Goal: Transaction & Acquisition: Purchase product/service

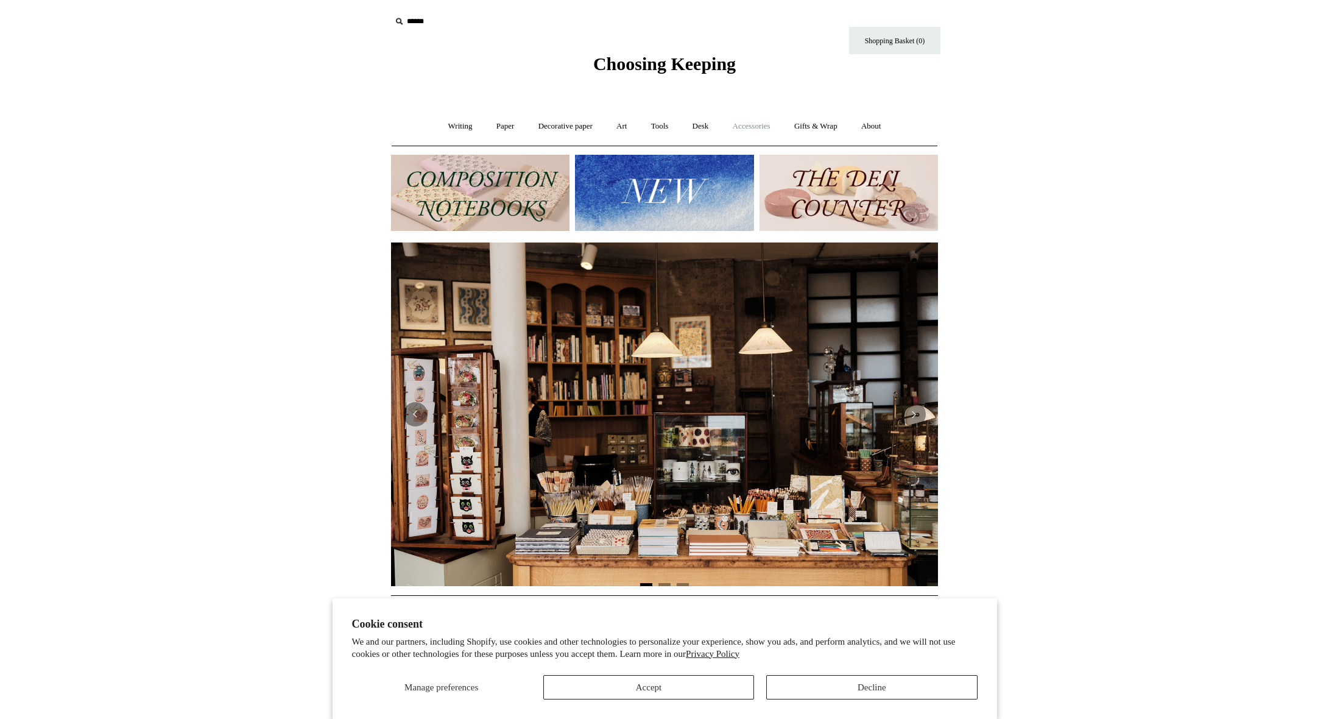
click at [762, 122] on link "Accessories +" at bounding box center [752, 126] width 60 height 32
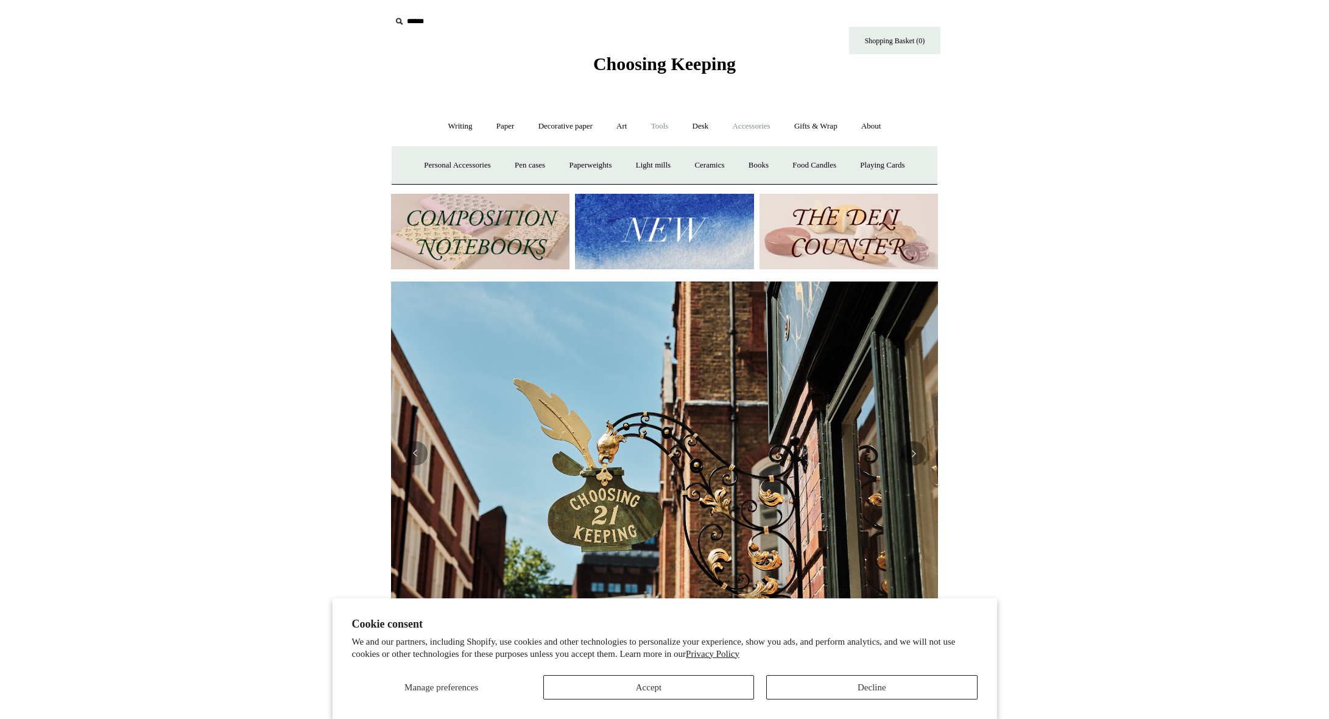
scroll to position [0, 547]
click at [629, 126] on link "Art +" at bounding box center [621, 126] width 32 height 32
click at [565, 127] on link "Decorative paper +" at bounding box center [565, 126] width 76 height 32
click at [501, 125] on link "Paper +" at bounding box center [505, 126] width 40 height 32
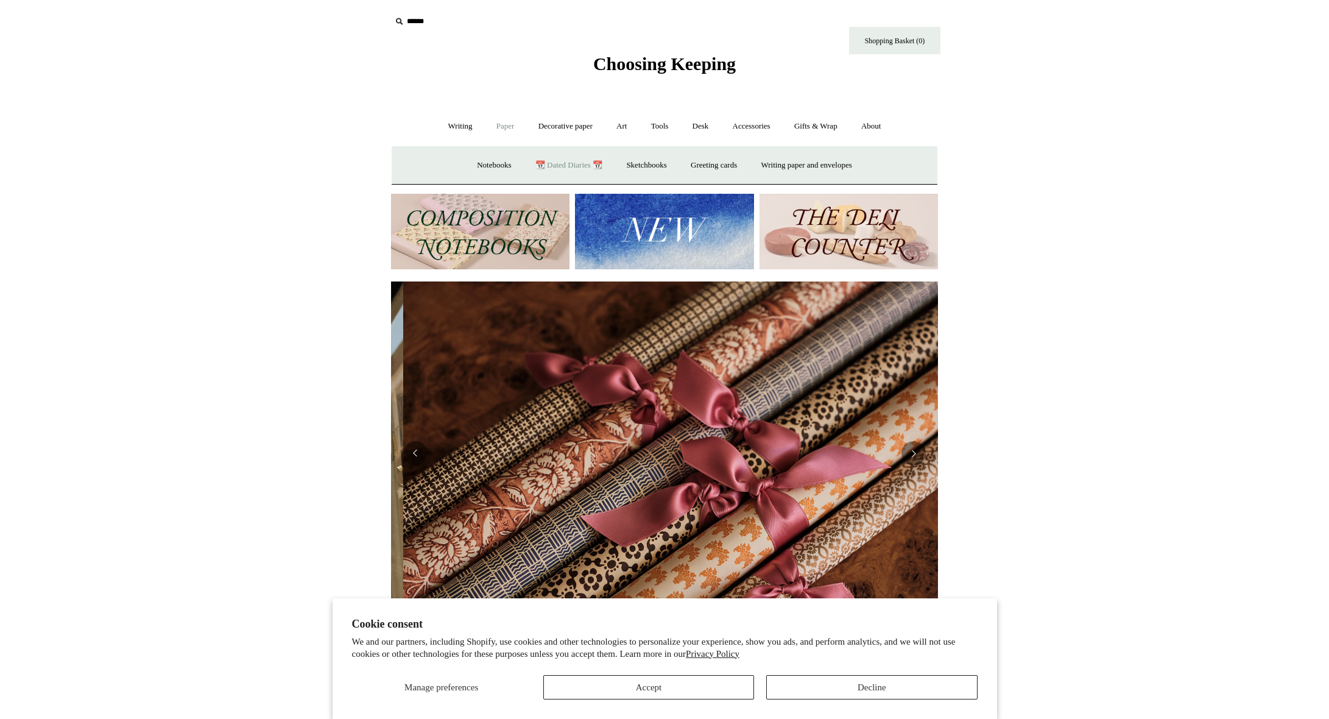
scroll to position [0, 1094]
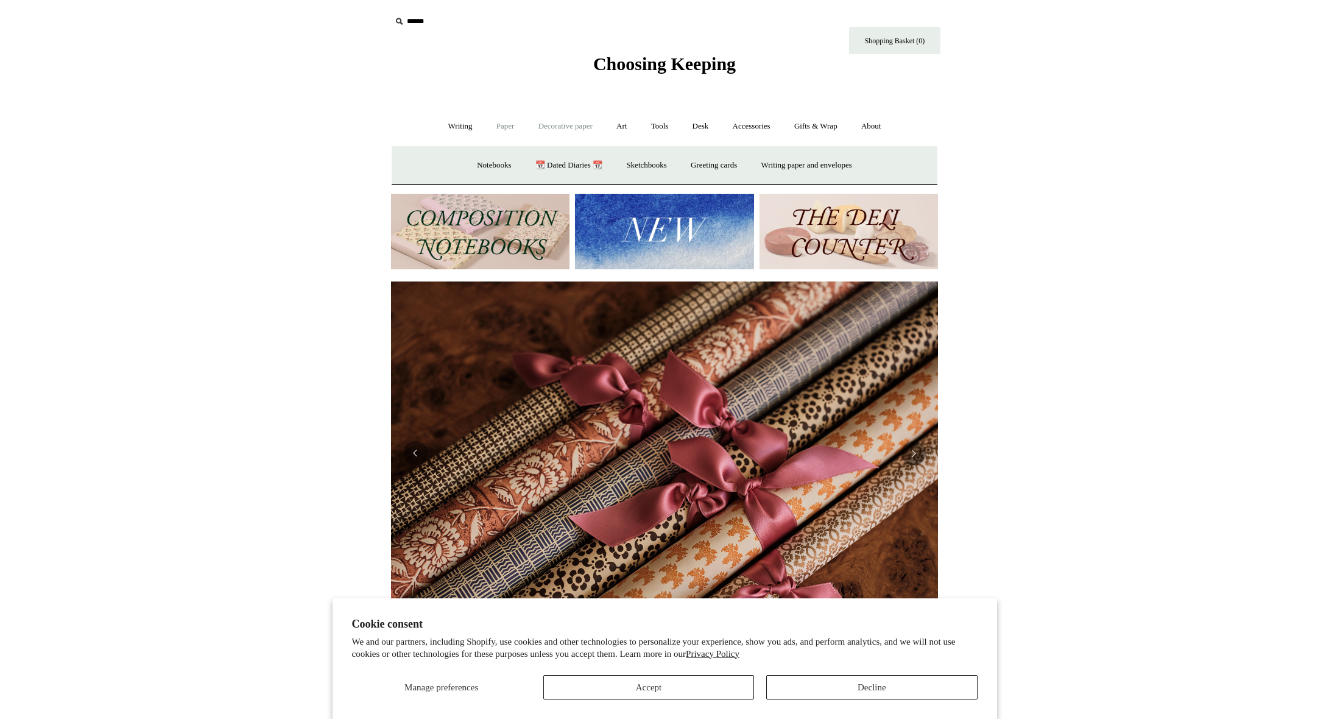
click at [585, 128] on link "Decorative paper +" at bounding box center [565, 126] width 76 height 32
click at [619, 127] on link "Art +" at bounding box center [621, 126] width 32 height 32
click at [663, 125] on link "Tools +" at bounding box center [660, 126] width 40 height 32
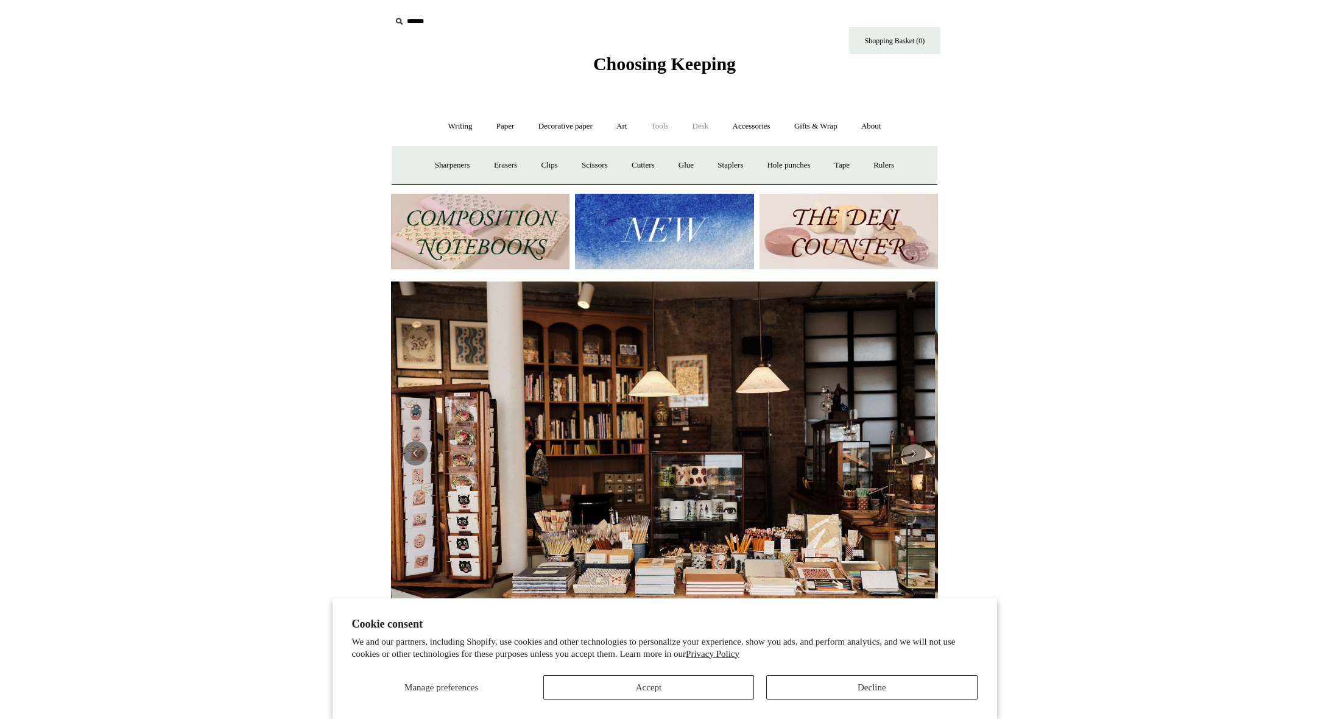
scroll to position [0, 0]
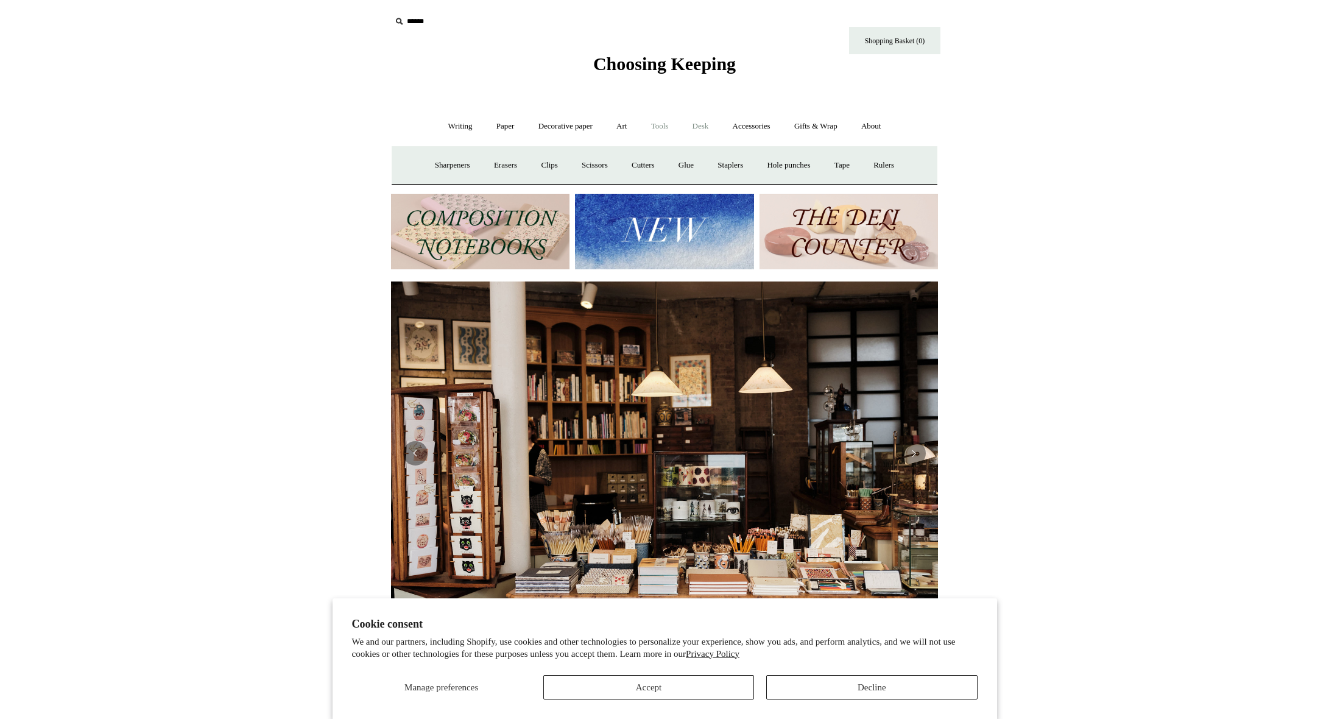
click at [703, 125] on link "Desk +" at bounding box center [700, 126] width 38 height 32
click at [826, 128] on link "Gifts & Wrap +" at bounding box center [815, 126] width 65 height 32
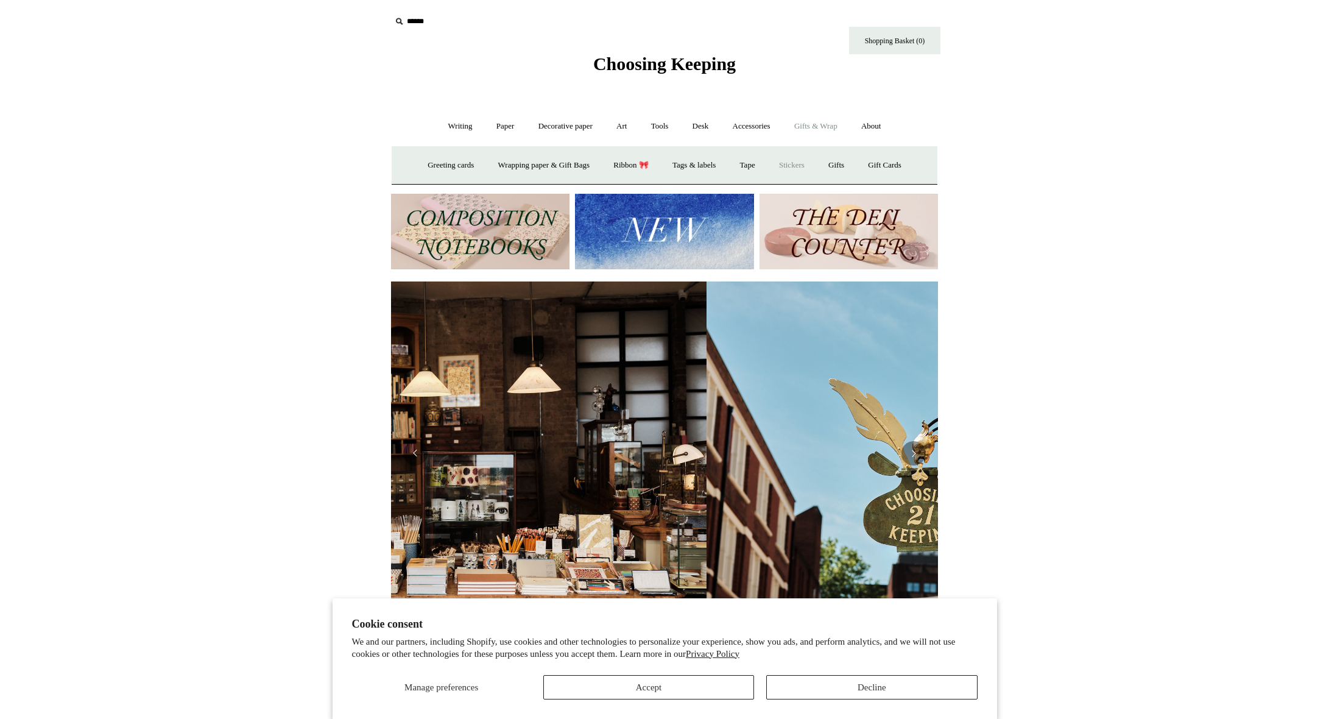
click at [801, 160] on link "Stickers" at bounding box center [792, 165] width 48 height 32
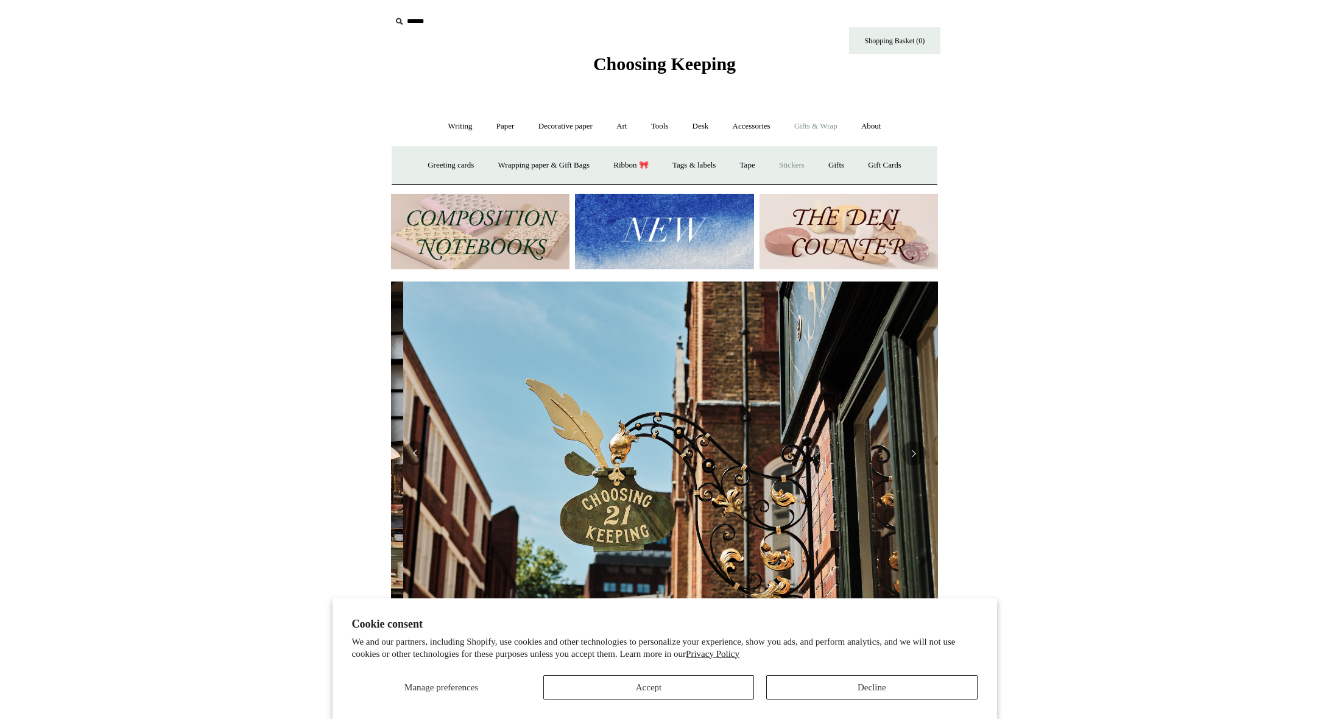
scroll to position [0, 547]
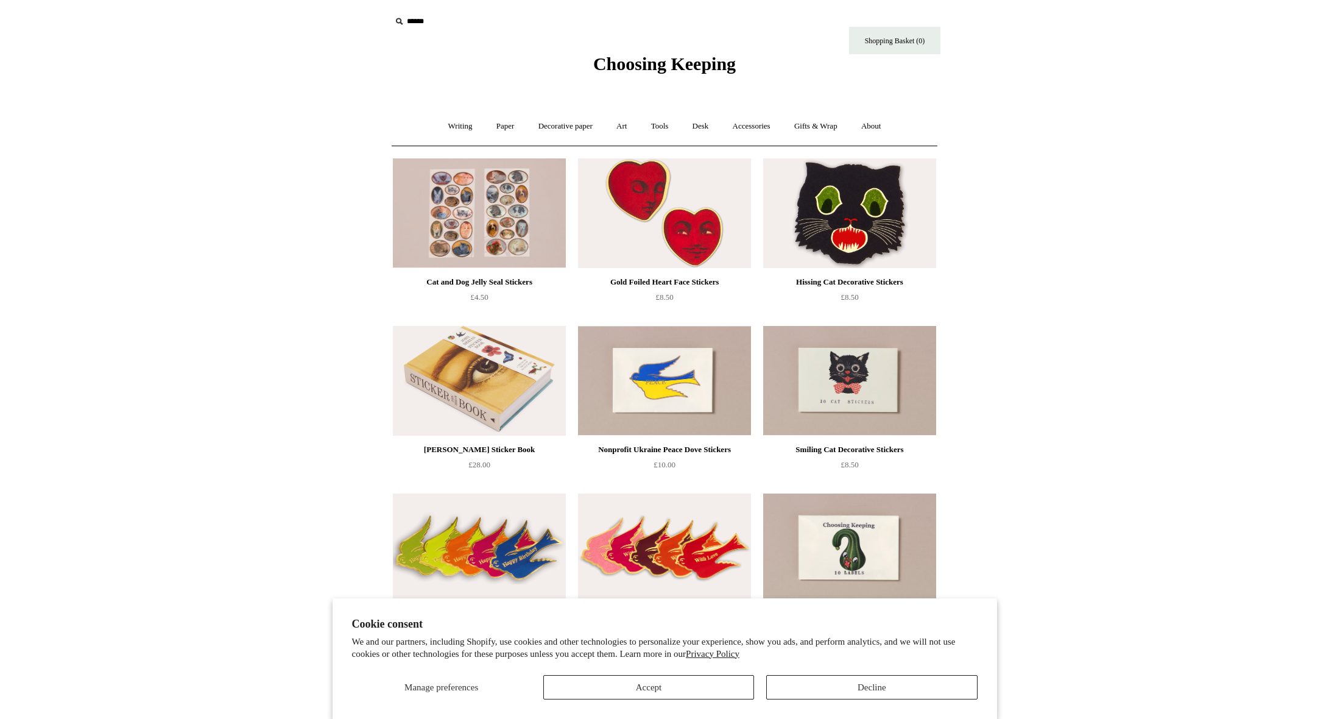
click at [856, 225] on img at bounding box center [849, 213] width 173 height 110
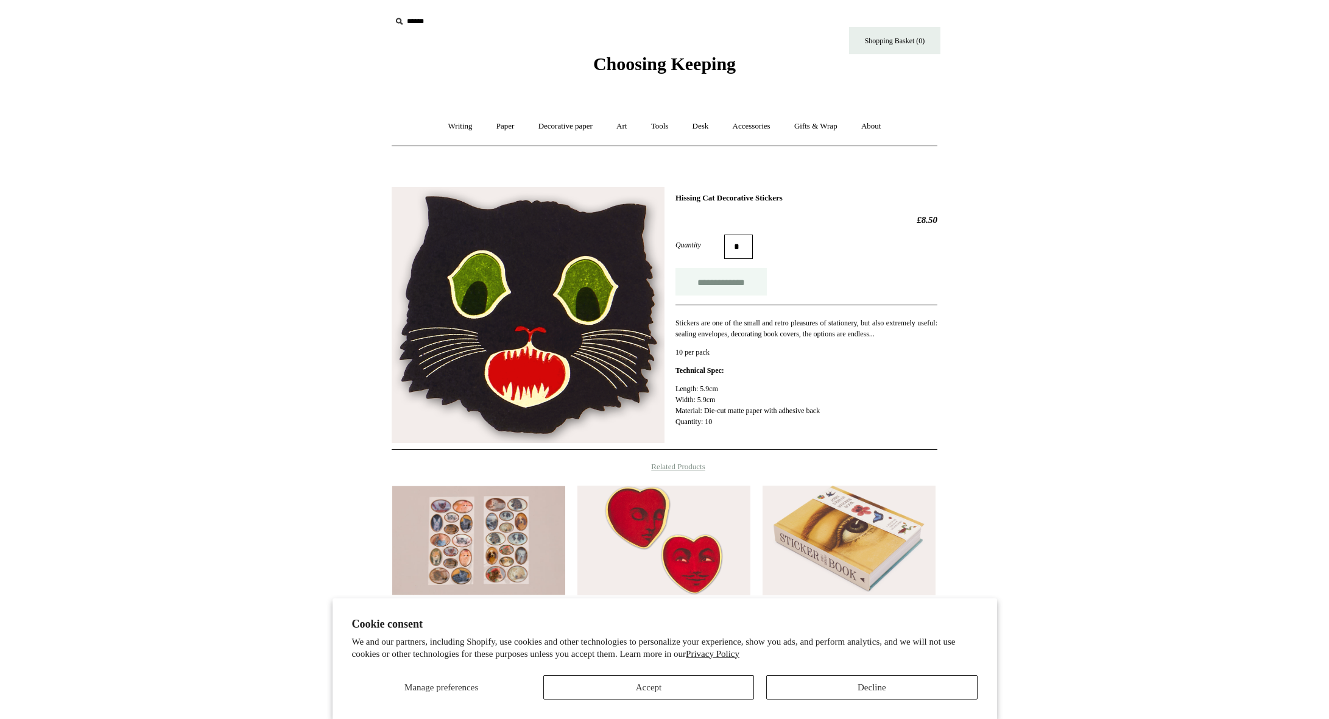
click at [711, 281] on input "**********" at bounding box center [720, 281] width 91 height 27
type input "**********"
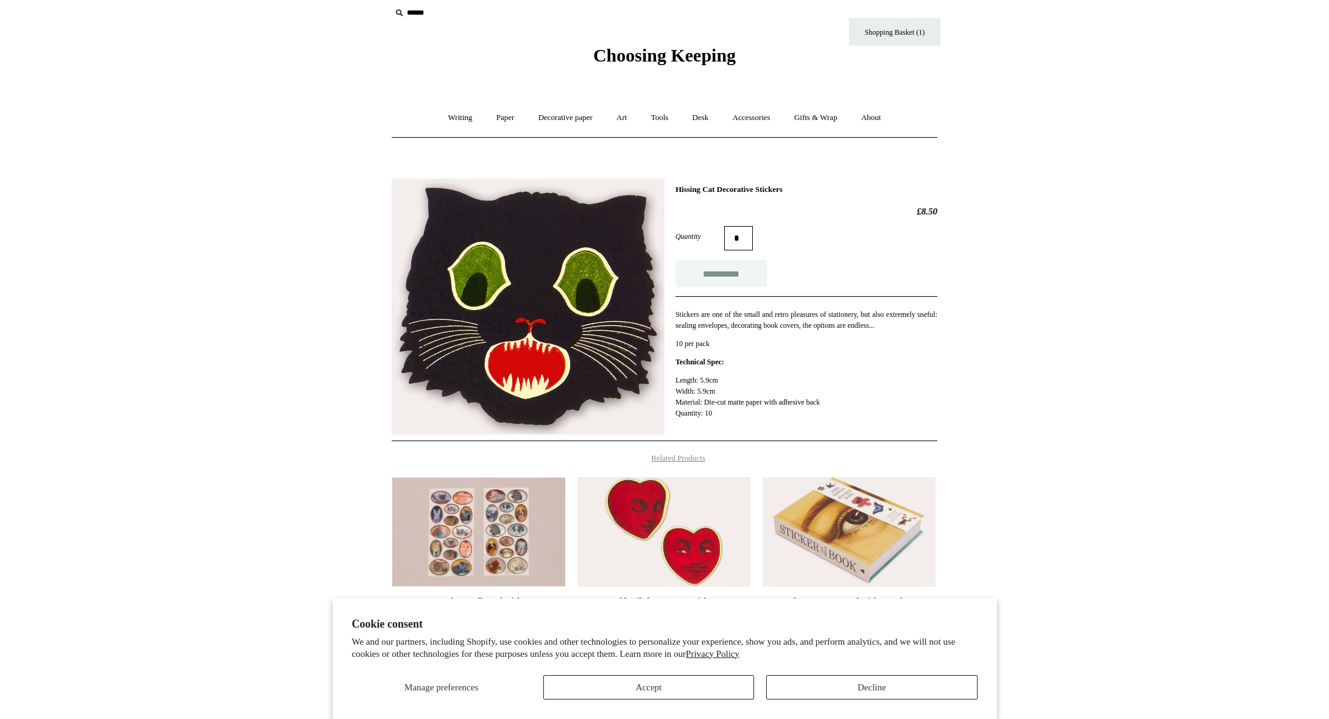
scroll to position [119, 0]
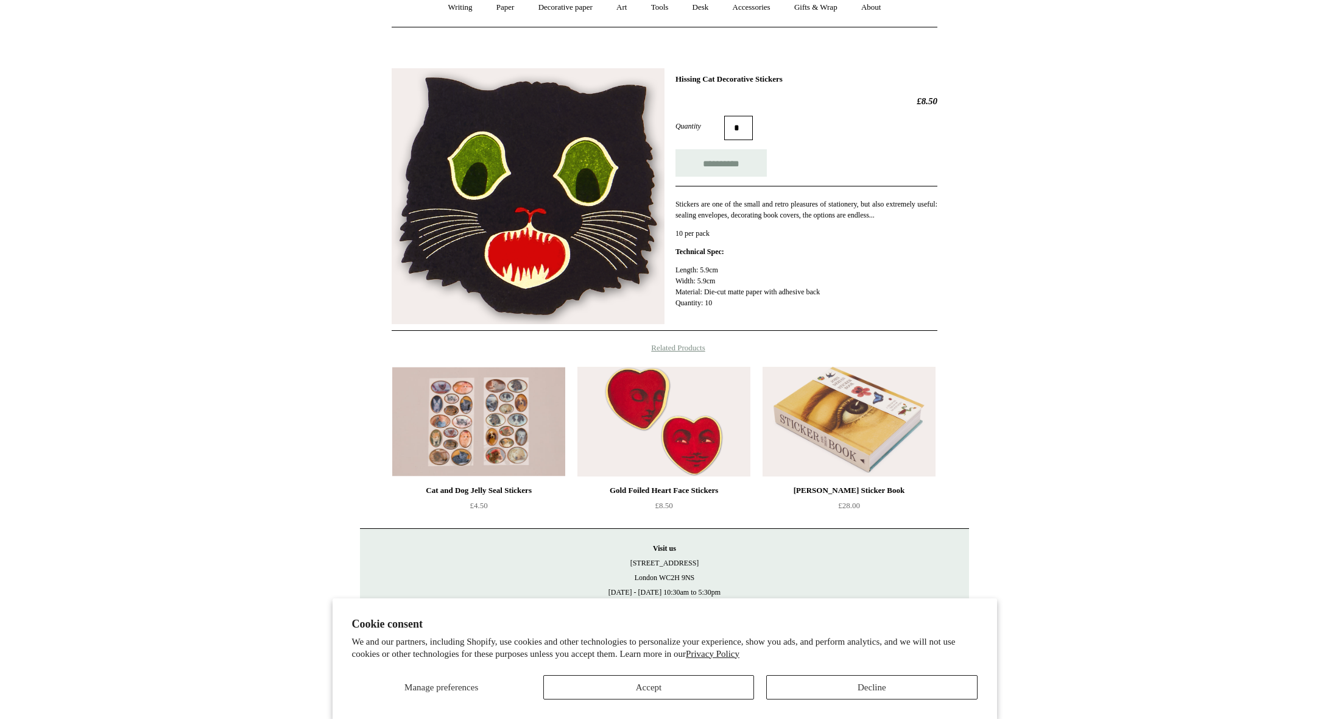
click at [711, 415] on img at bounding box center [663, 422] width 173 height 110
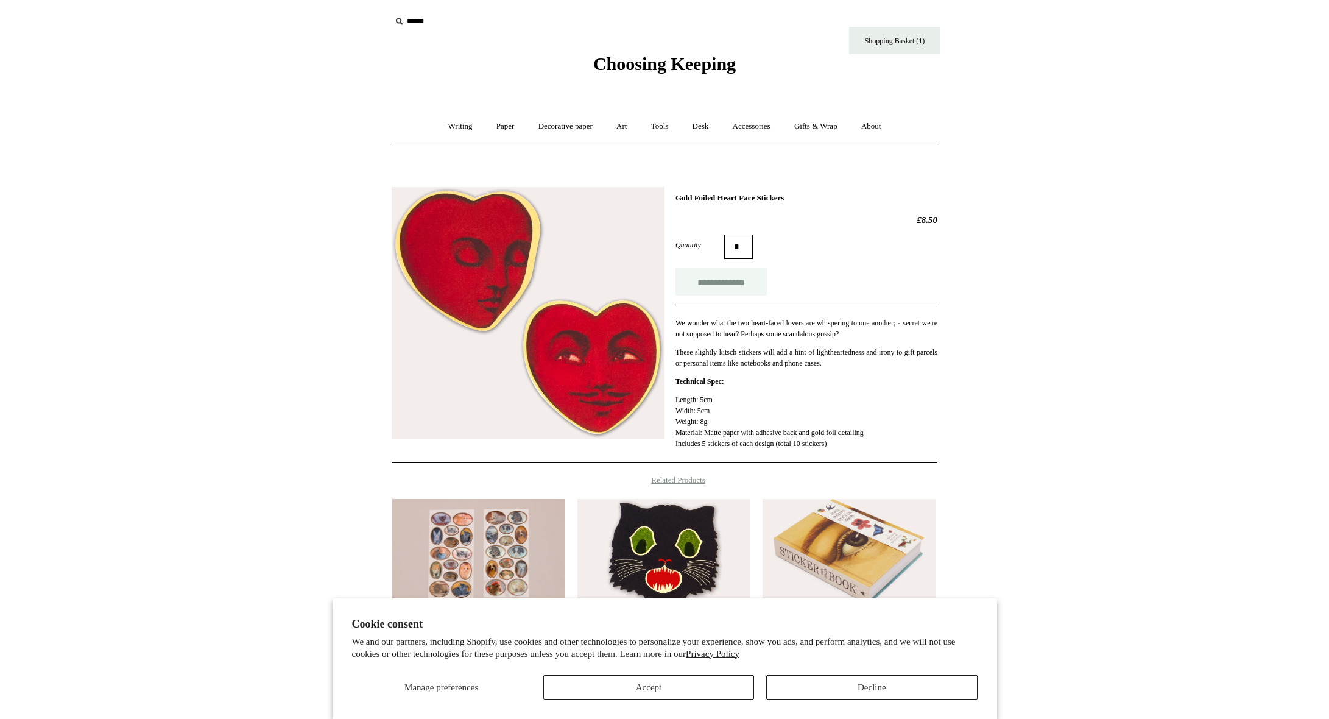
click at [742, 286] on input "**********" at bounding box center [720, 281] width 91 height 27
type input "**********"
click at [763, 128] on link "Accessories +" at bounding box center [752, 126] width 60 height 32
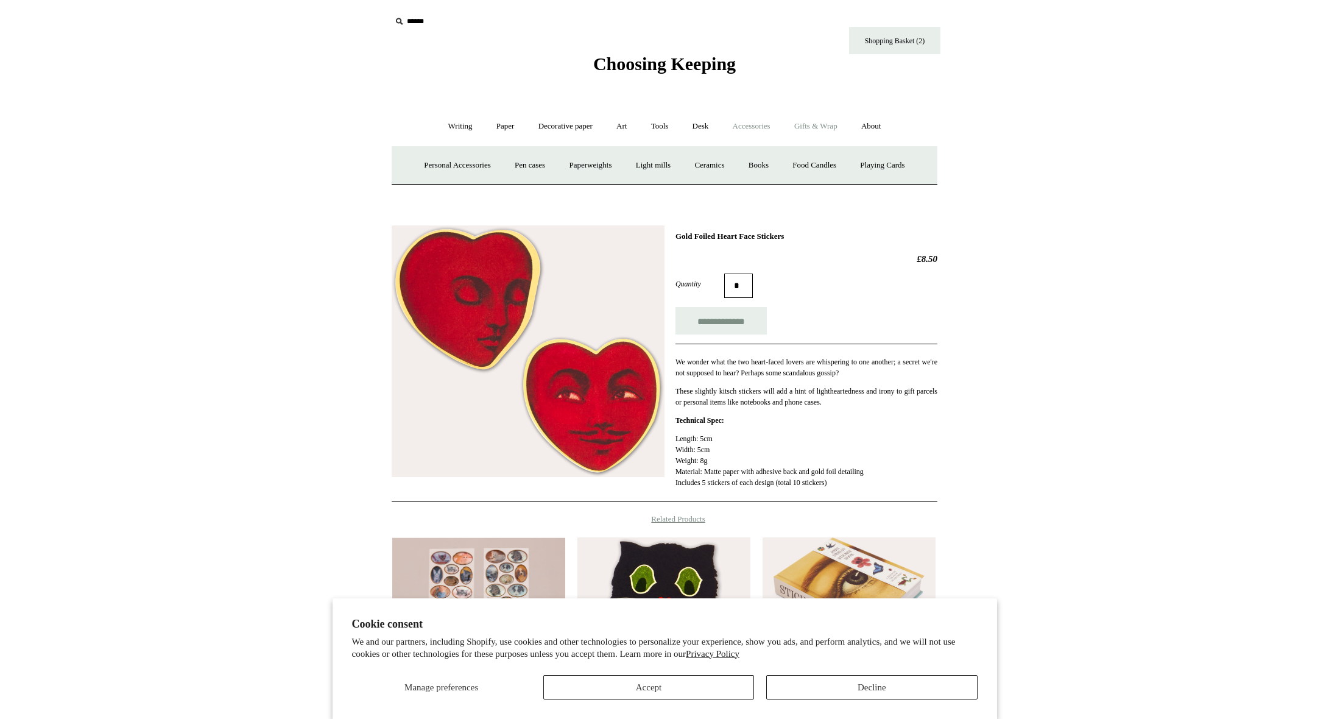
click at [817, 128] on link "Gifts & Wrap +" at bounding box center [815, 126] width 65 height 32
click at [803, 163] on link "Stickers" at bounding box center [792, 165] width 48 height 32
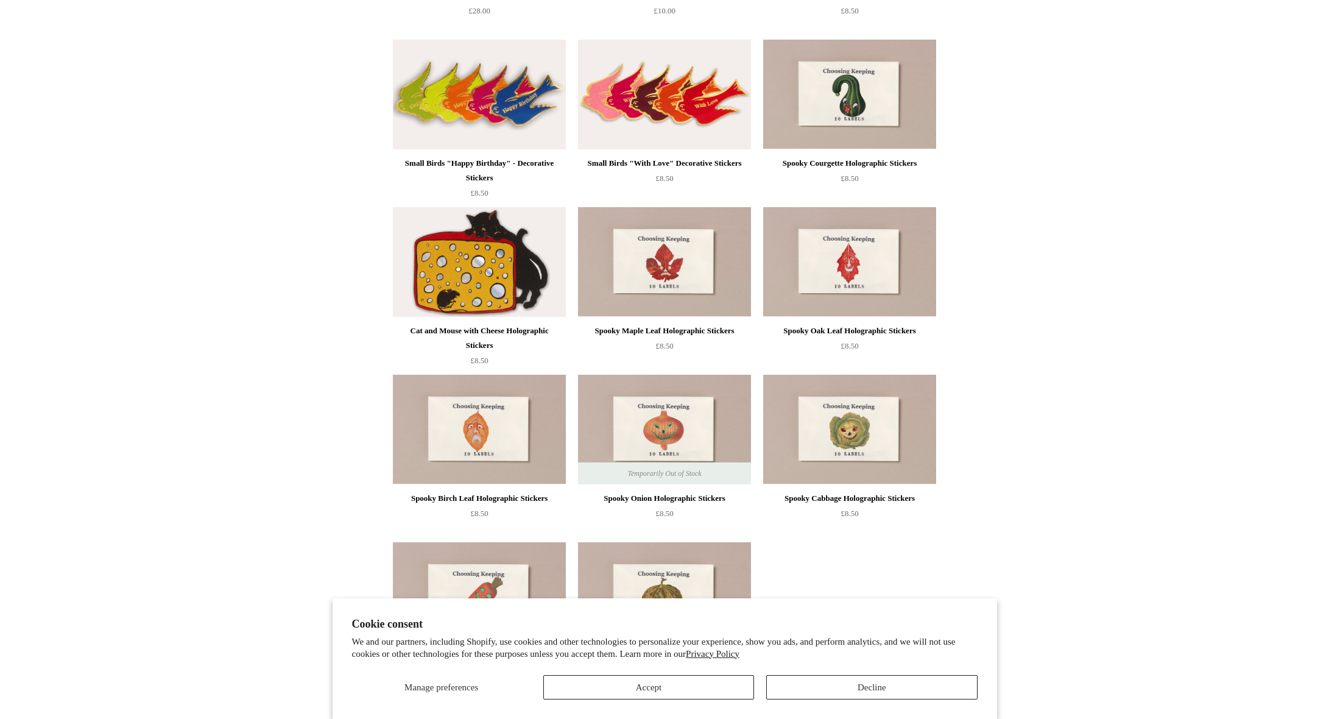
scroll to position [641, 0]
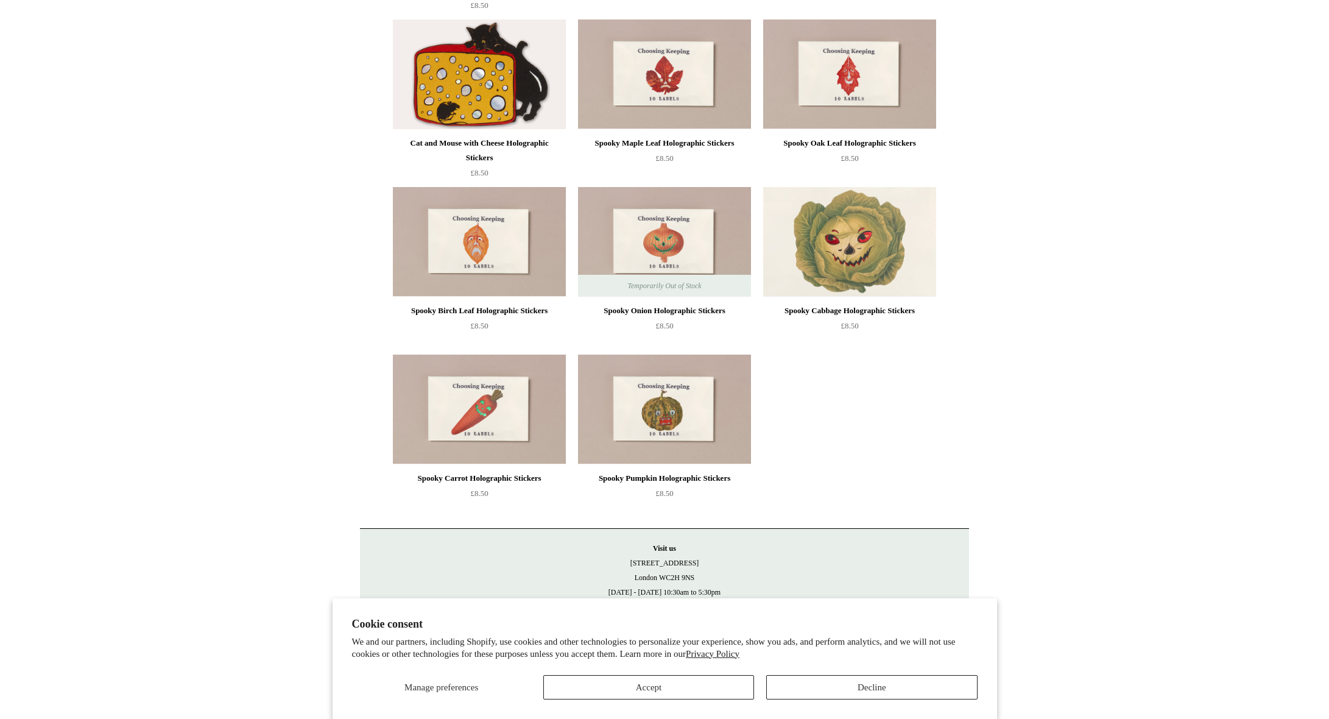
click at [853, 258] on img at bounding box center [849, 242] width 173 height 110
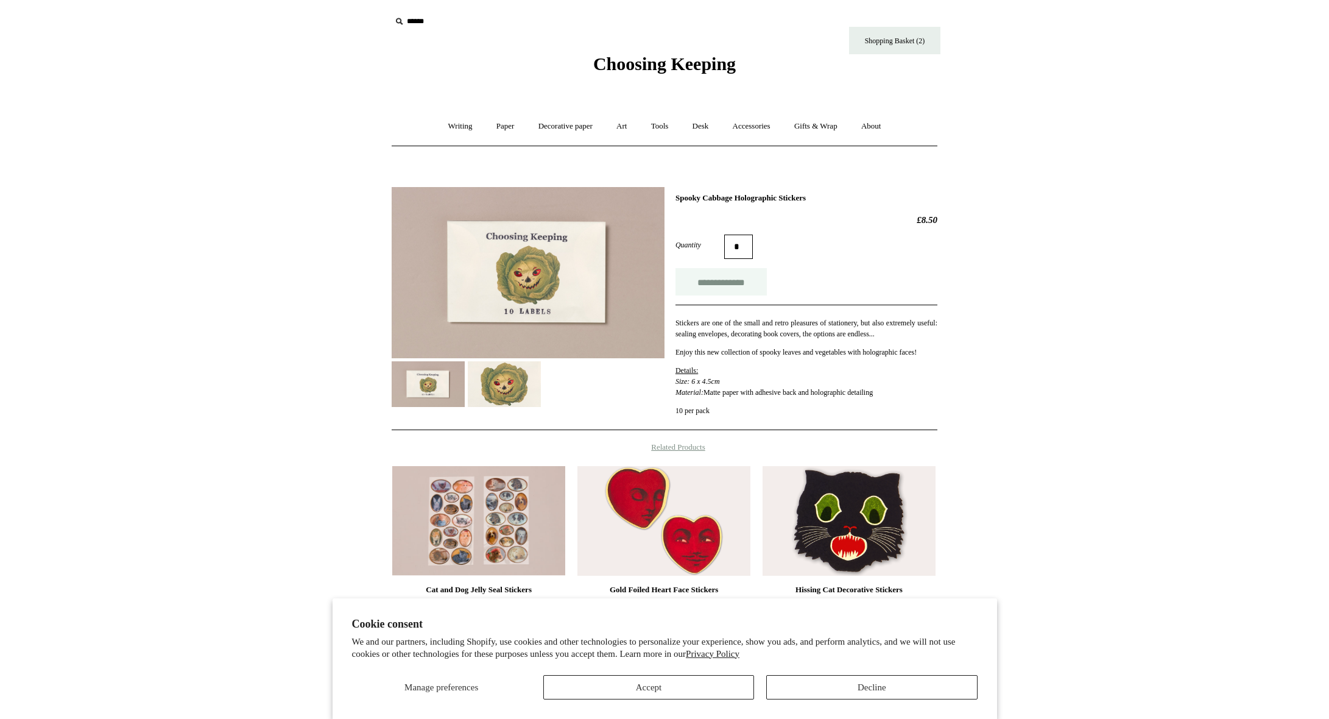
click at [737, 287] on input "**********" at bounding box center [720, 281] width 91 height 27
type input "**********"
click at [814, 125] on link "Gifts & Wrap +" at bounding box center [815, 126] width 65 height 32
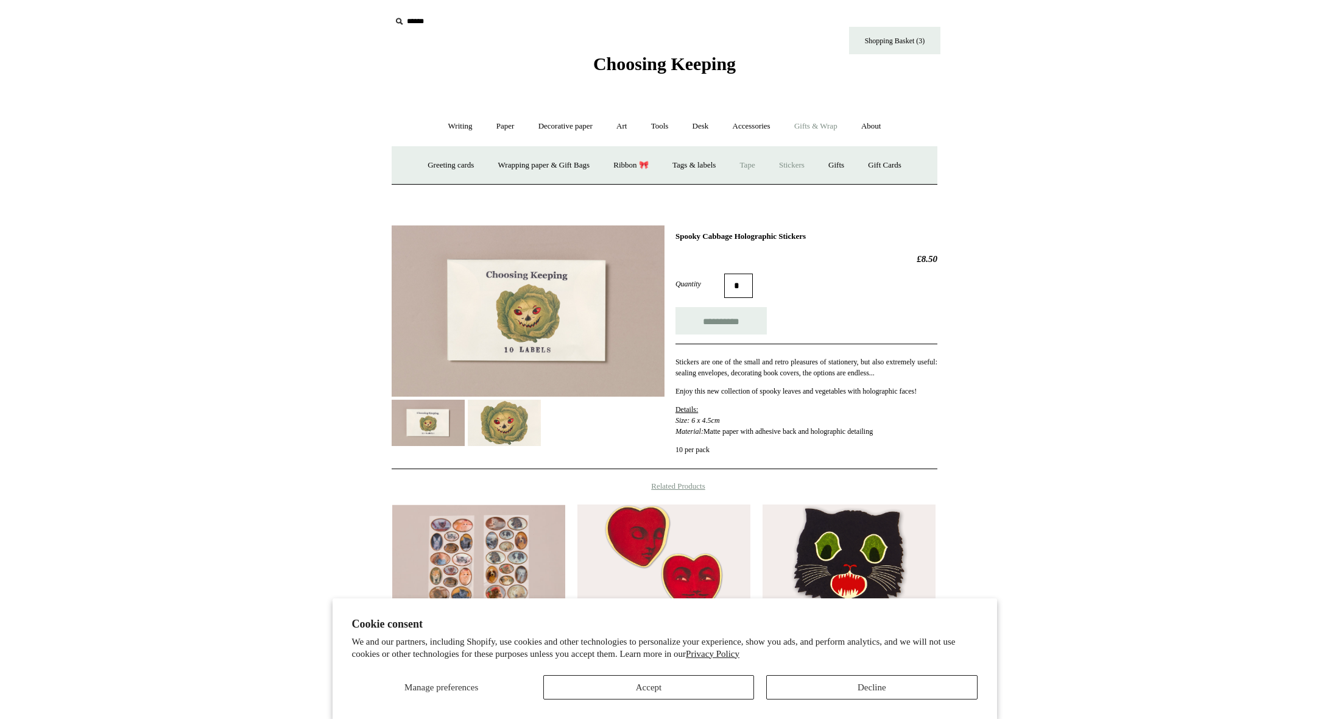
click at [759, 166] on link "Tape" at bounding box center [747, 165] width 37 height 32
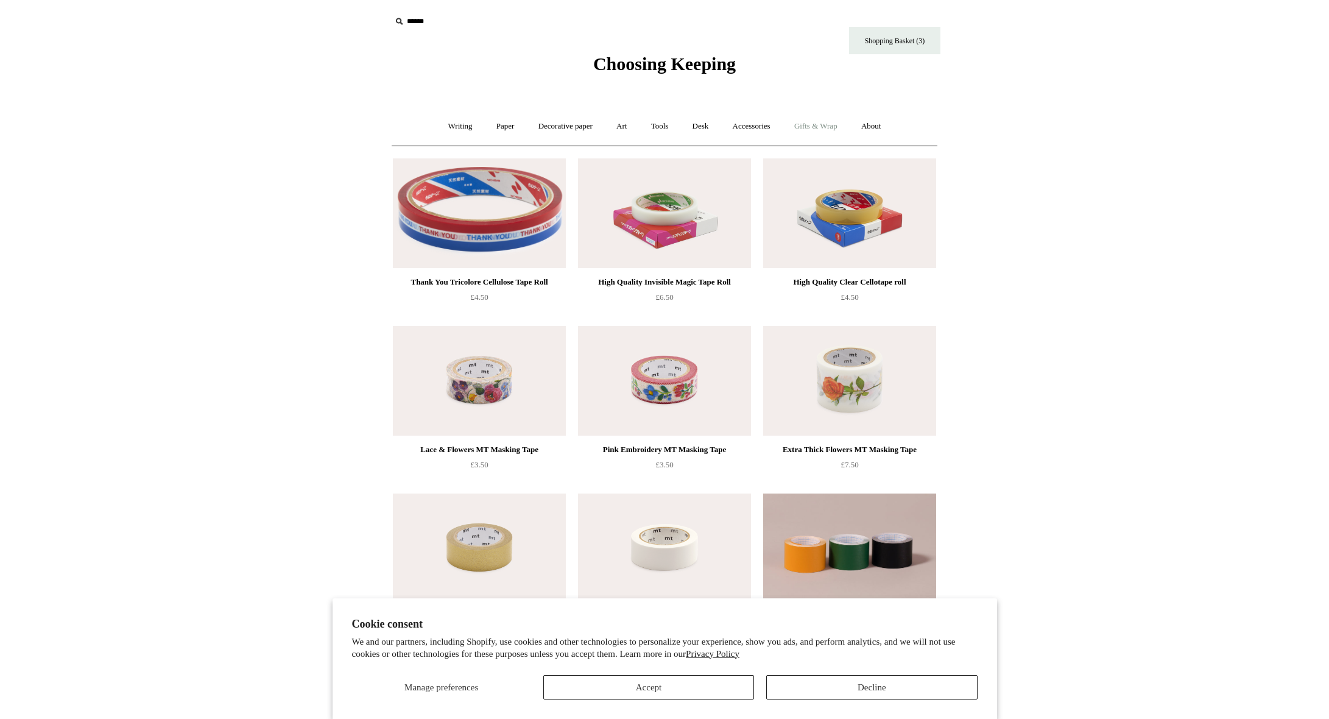
click at [808, 121] on link "Gifts & Wrap +" at bounding box center [815, 126] width 65 height 32
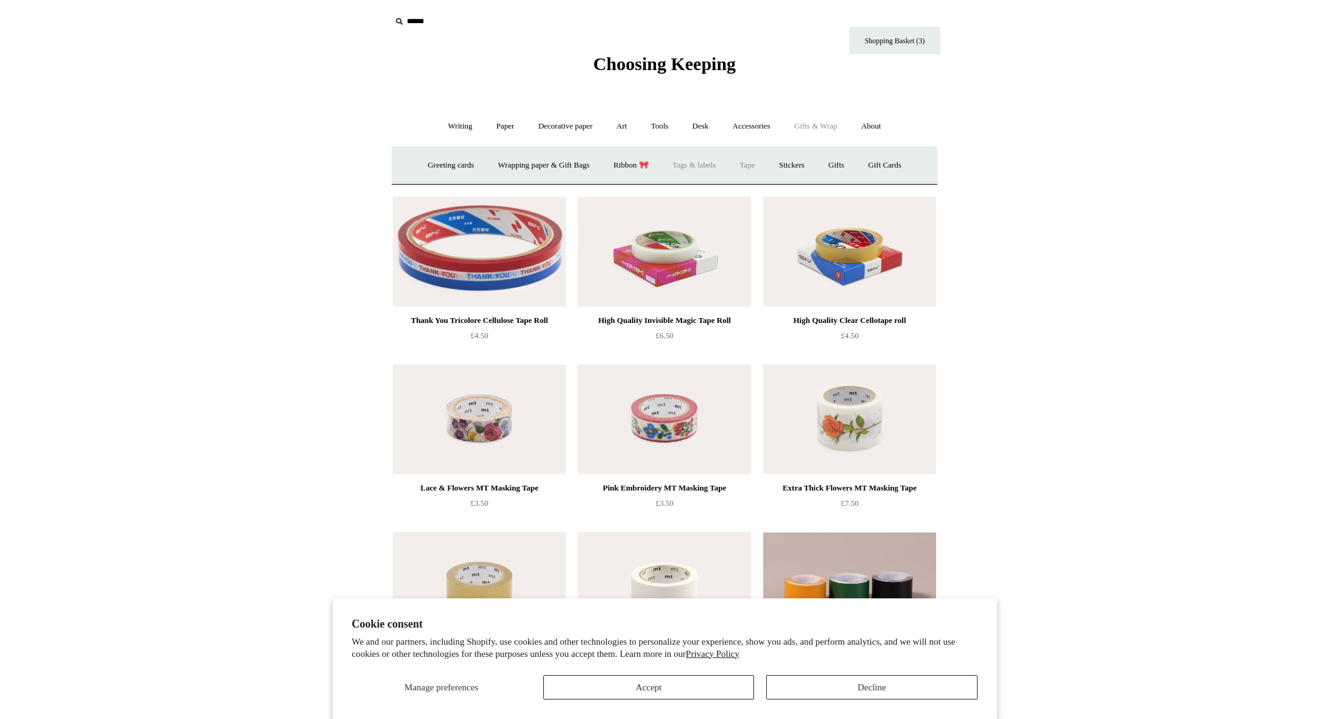
click at [682, 168] on link "Tags & labels" at bounding box center [693, 165] width 65 height 32
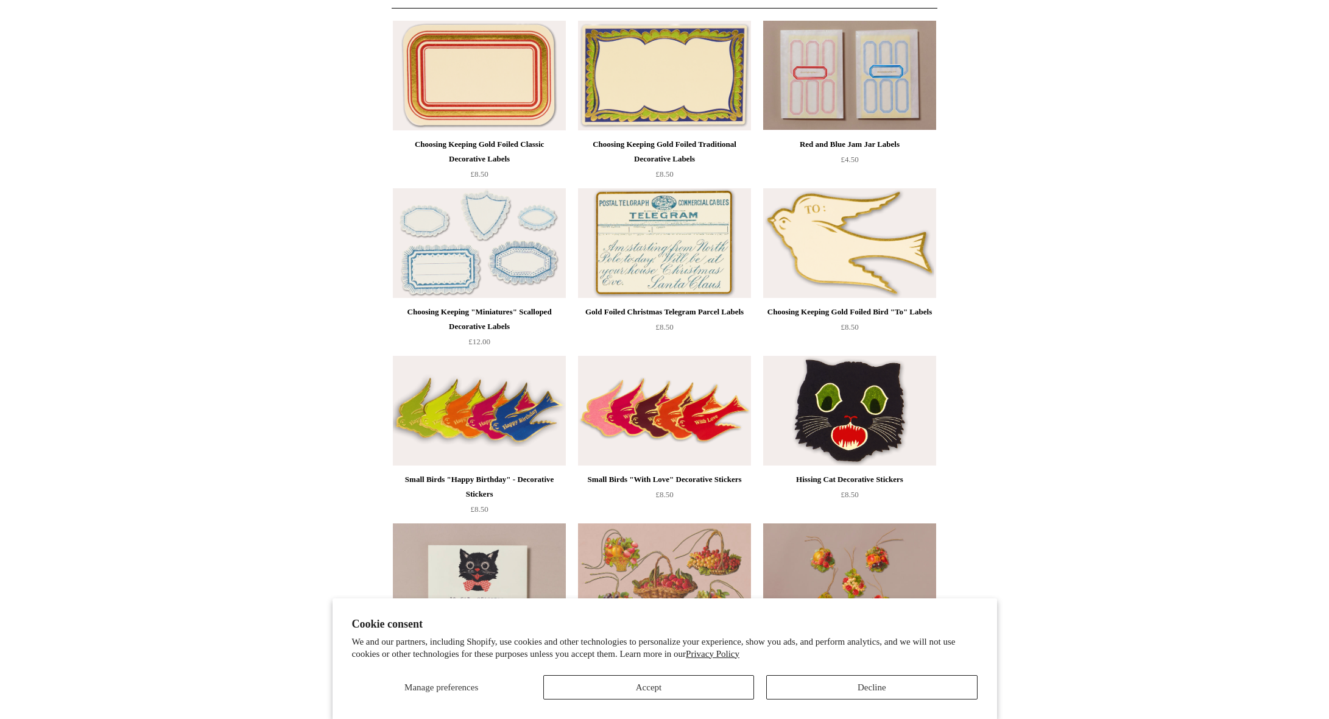
scroll to position [58, 0]
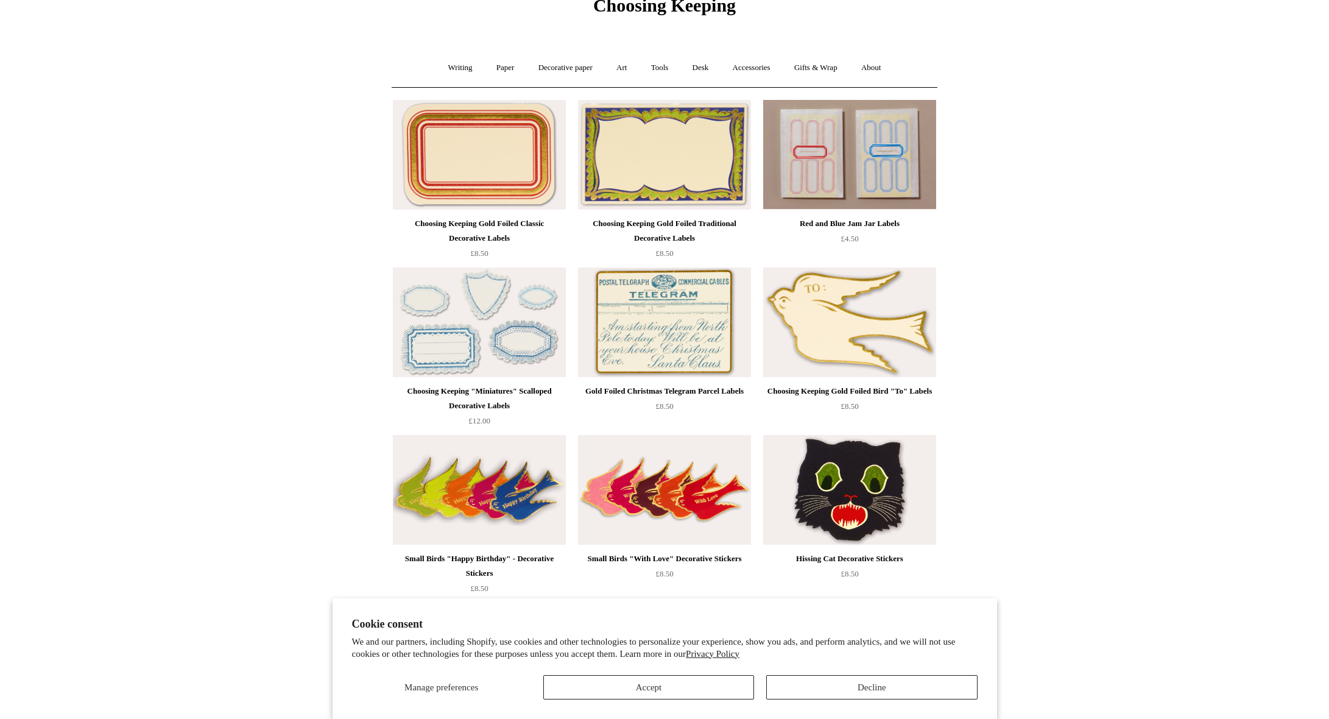
click at [850, 345] on img at bounding box center [849, 322] width 173 height 110
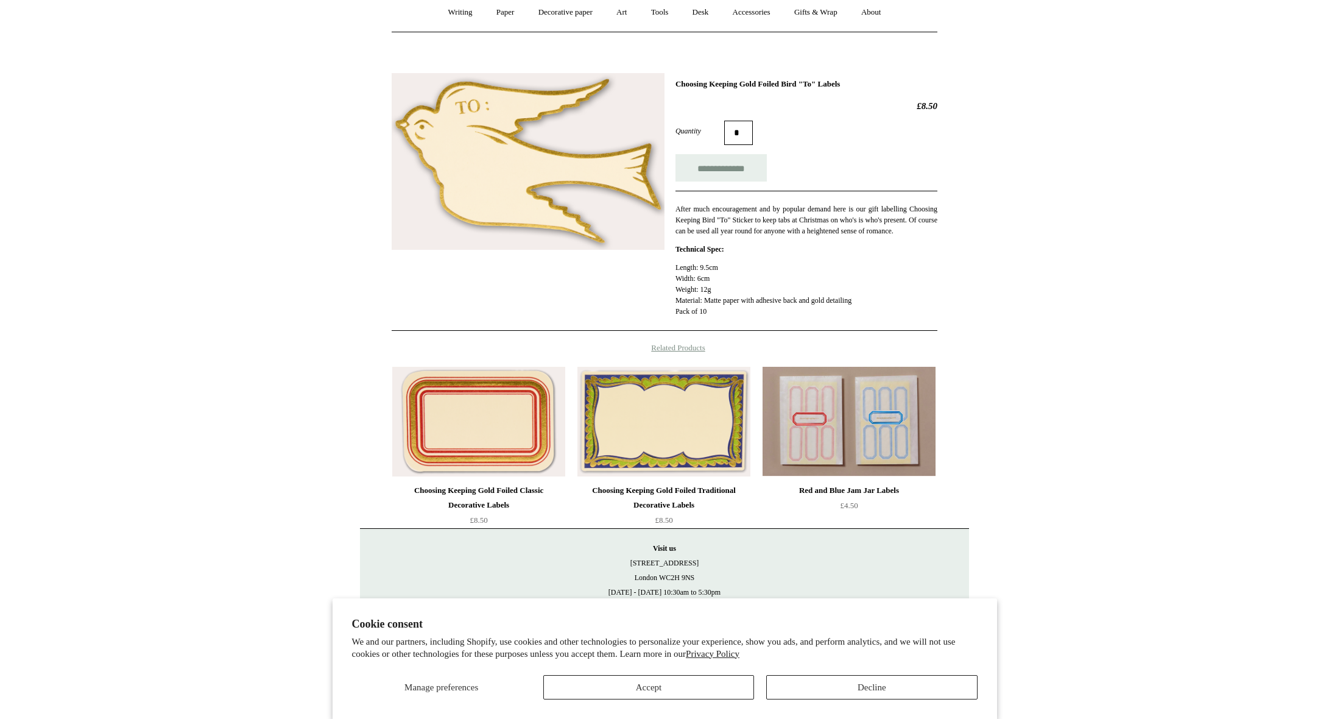
scroll to position [123, 0]
click at [689, 417] on img at bounding box center [663, 422] width 173 height 110
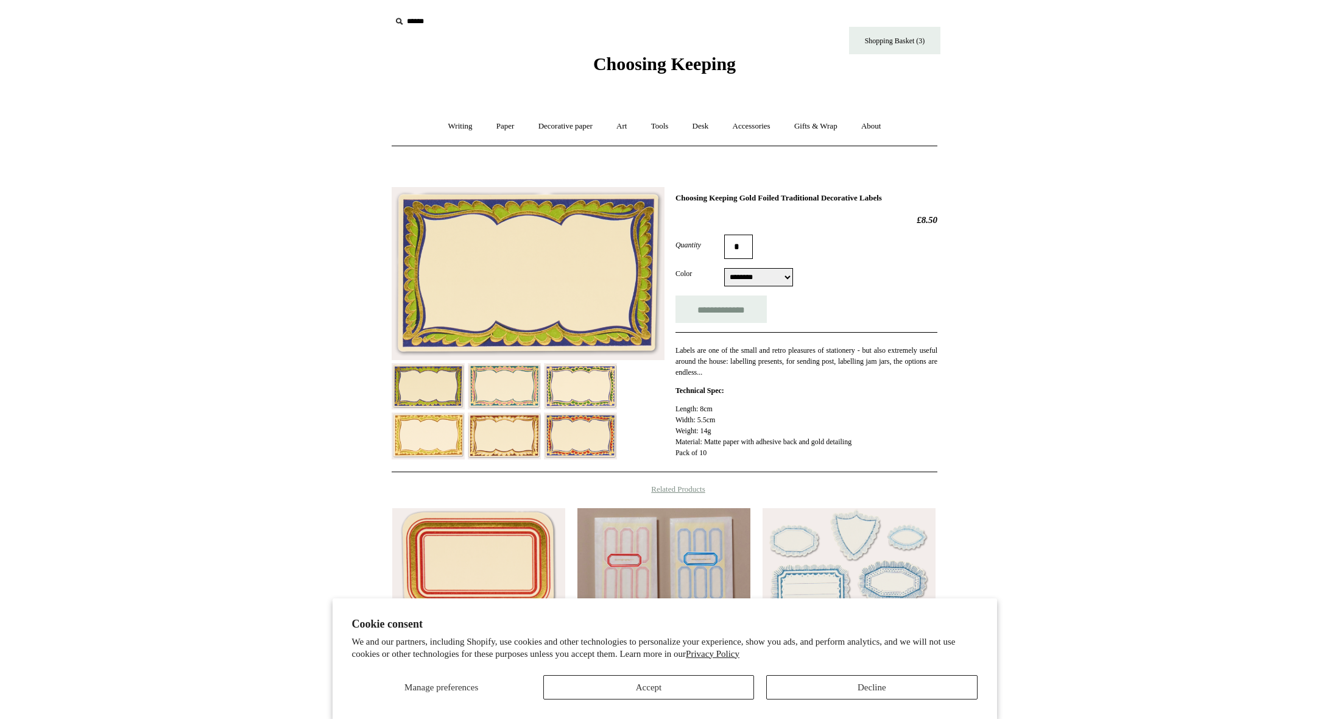
click at [502, 398] on img at bounding box center [504, 386] width 73 height 46
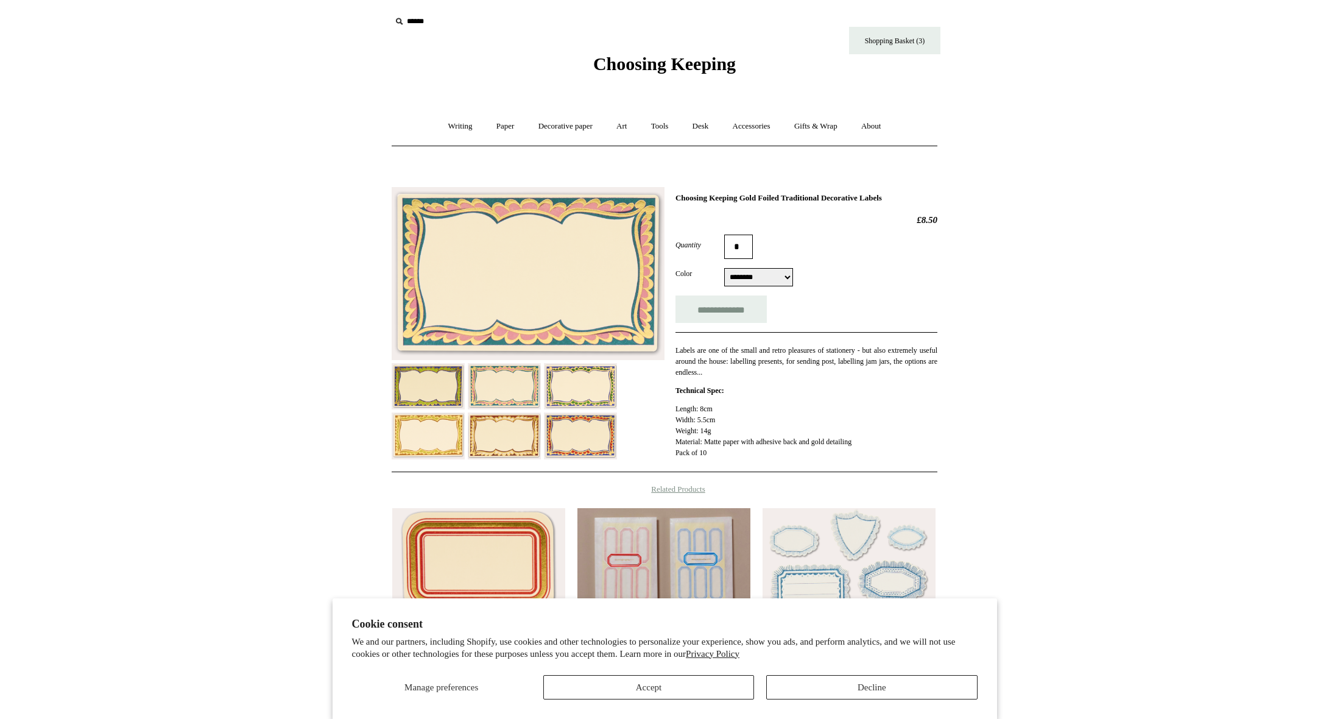
click at [571, 387] on img at bounding box center [580, 386] width 73 height 46
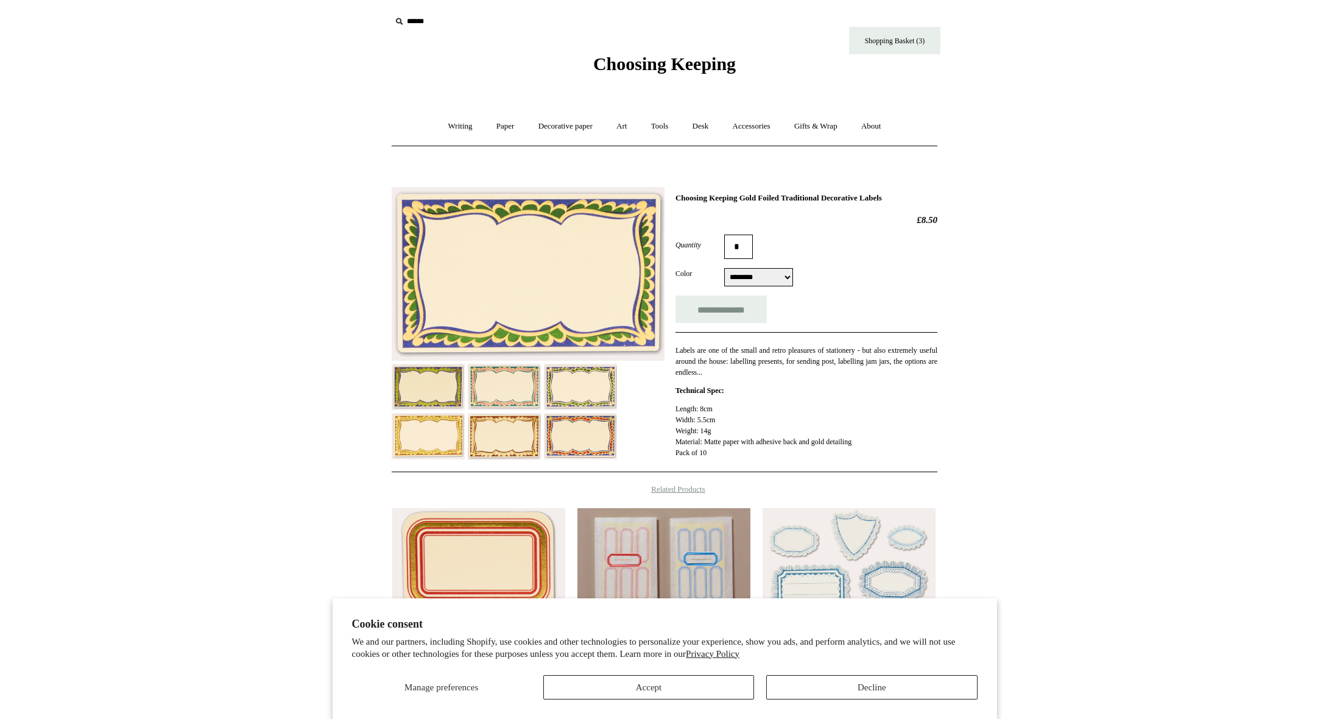
click at [578, 423] on img at bounding box center [580, 436] width 73 height 46
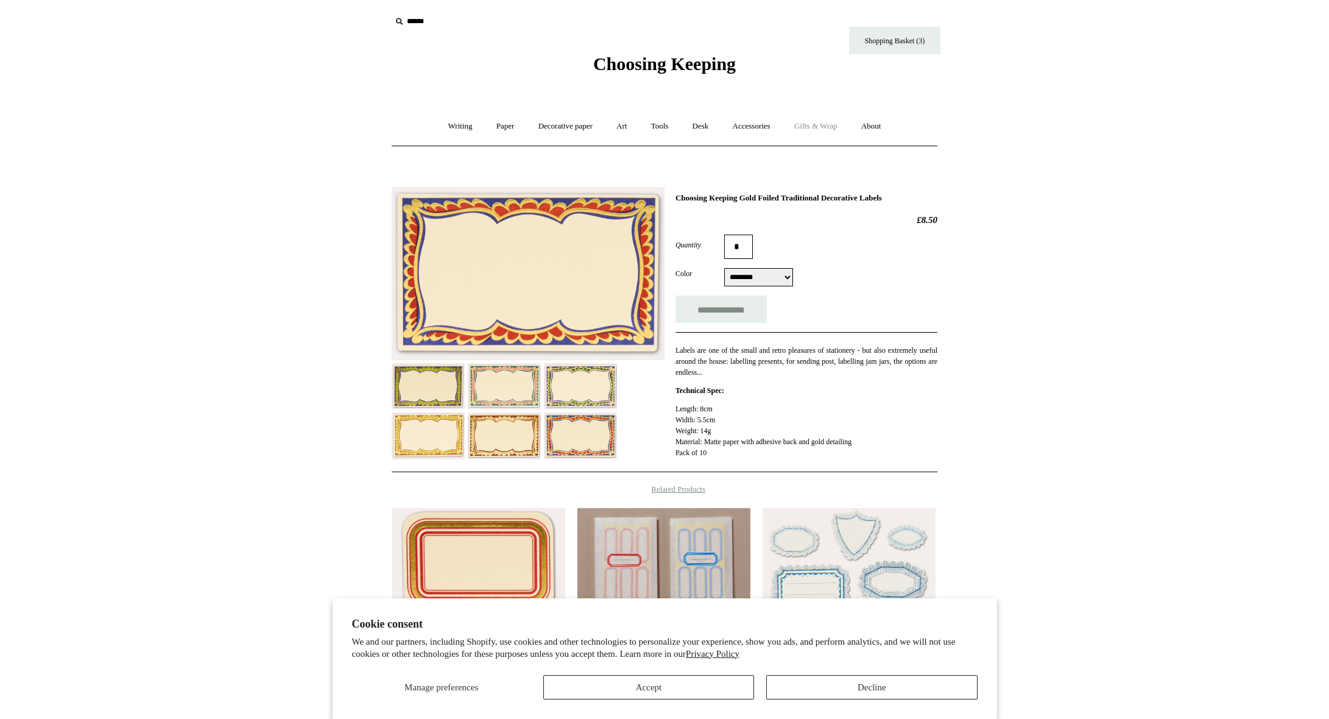
click at [836, 122] on link "Gifts & Wrap +" at bounding box center [815, 126] width 65 height 32
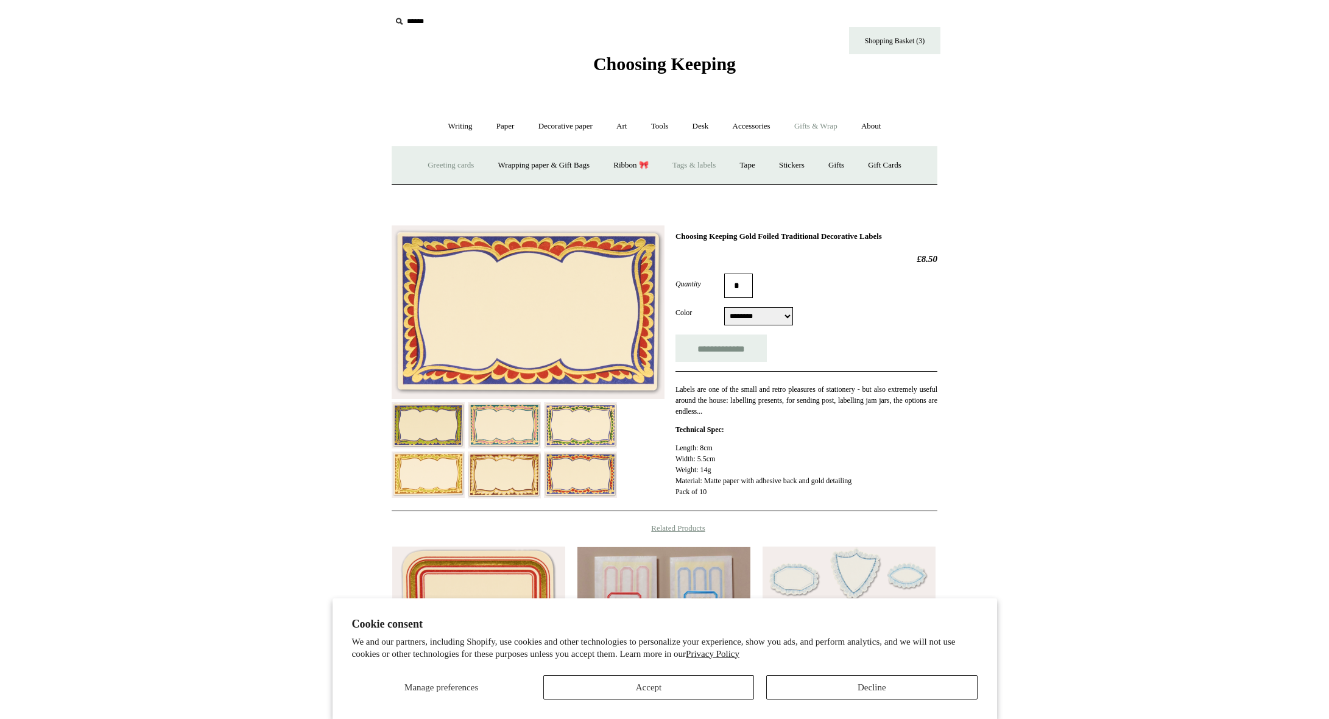
click at [448, 171] on link "Greeting cards +" at bounding box center [451, 165] width 68 height 32
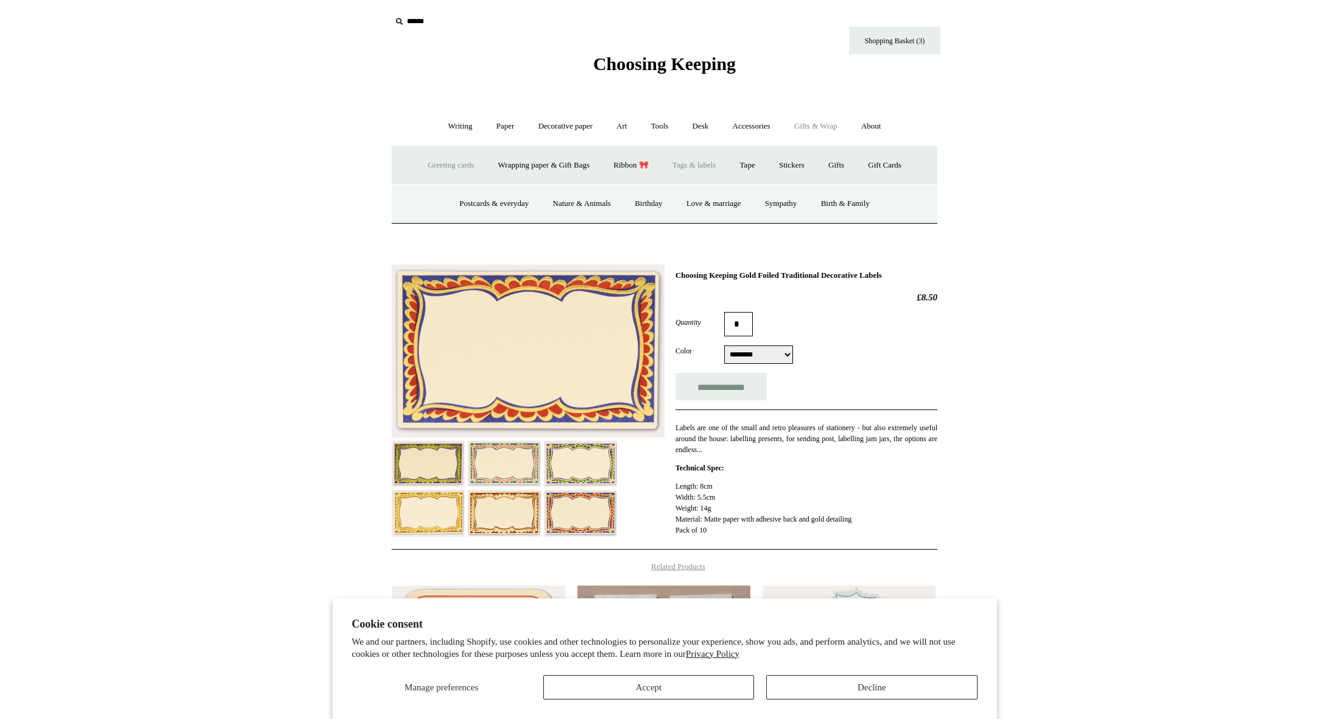
click at [457, 166] on link "Greeting cards -" at bounding box center [451, 165] width 68 height 32
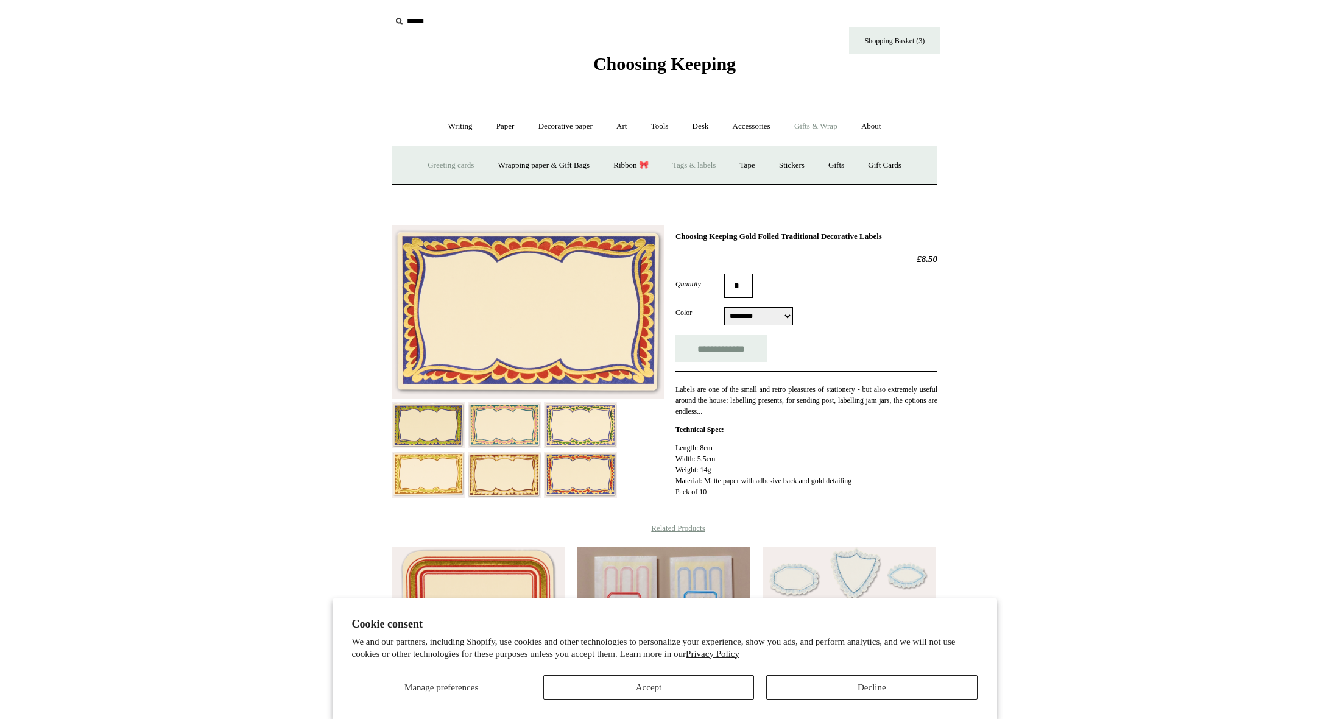
click at [457, 166] on link "Greeting cards +" at bounding box center [451, 165] width 68 height 32
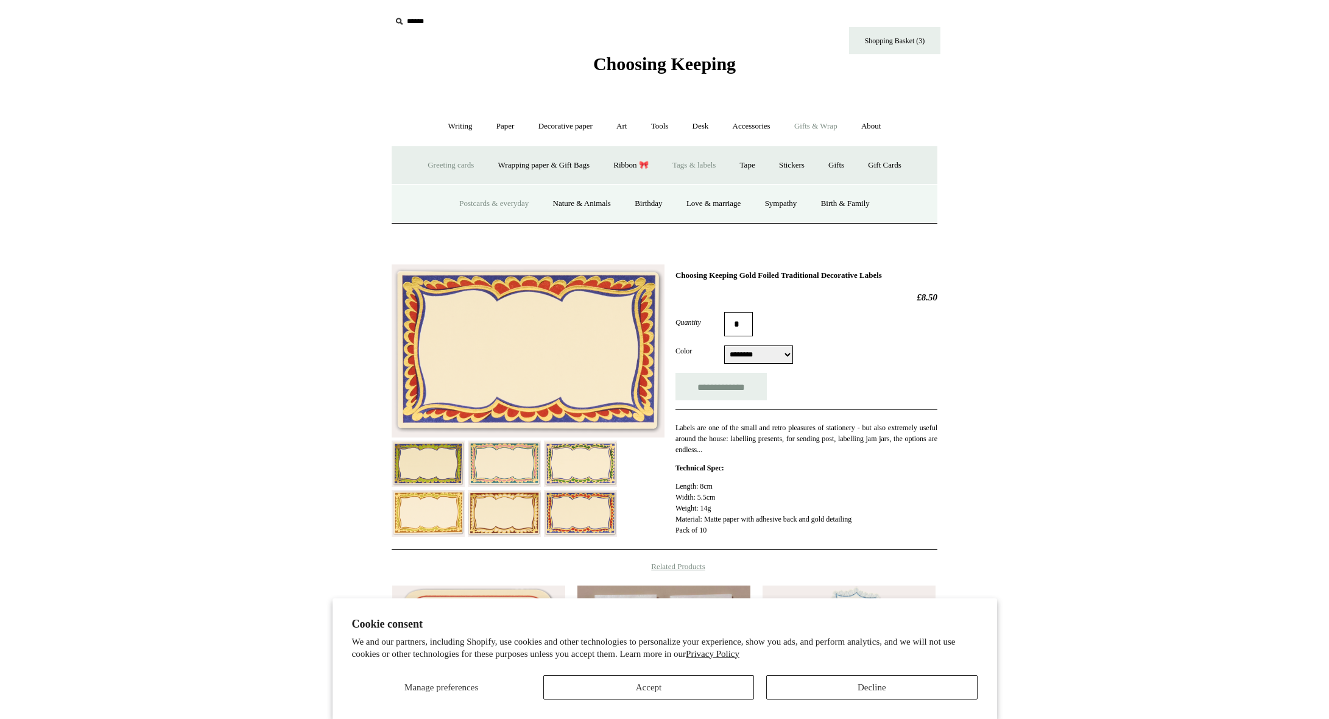
click at [482, 203] on link "Postcards & everyday" at bounding box center [493, 204] width 91 height 32
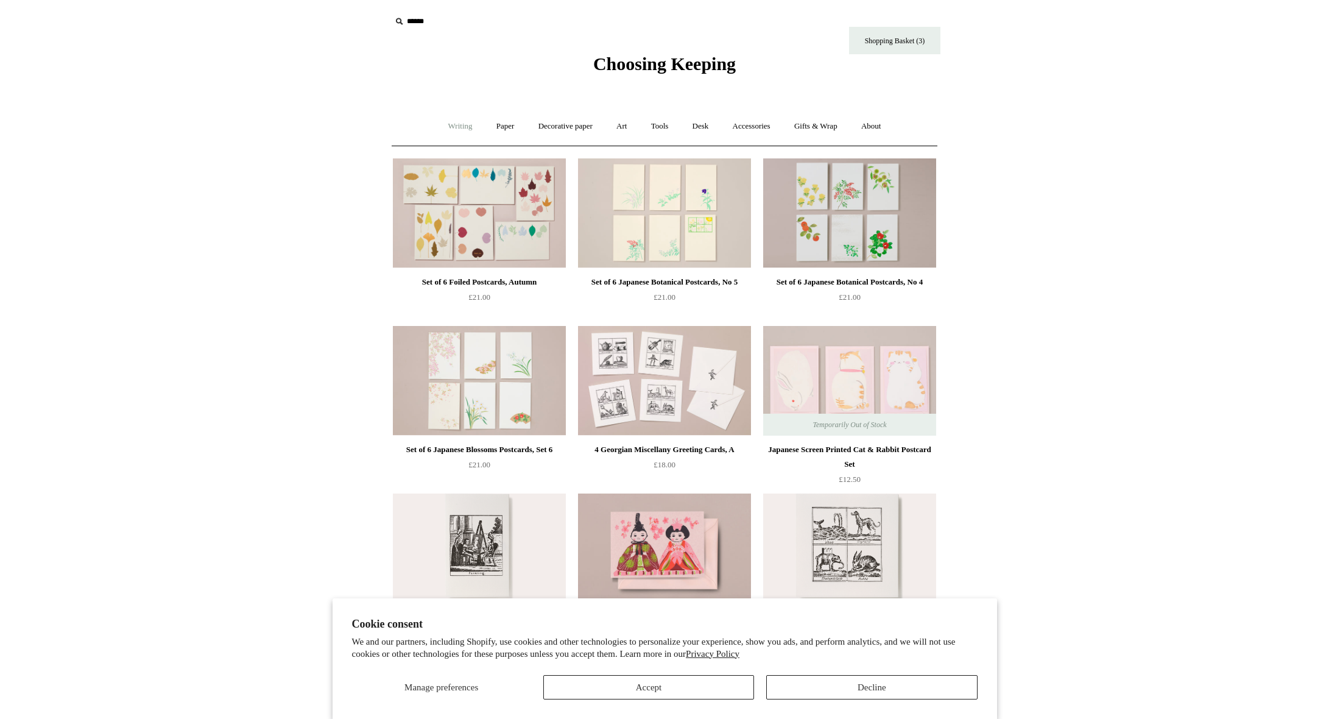
click at [460, 129] on link "Writing +" at bounding box center [460, 126] width 46 height 32
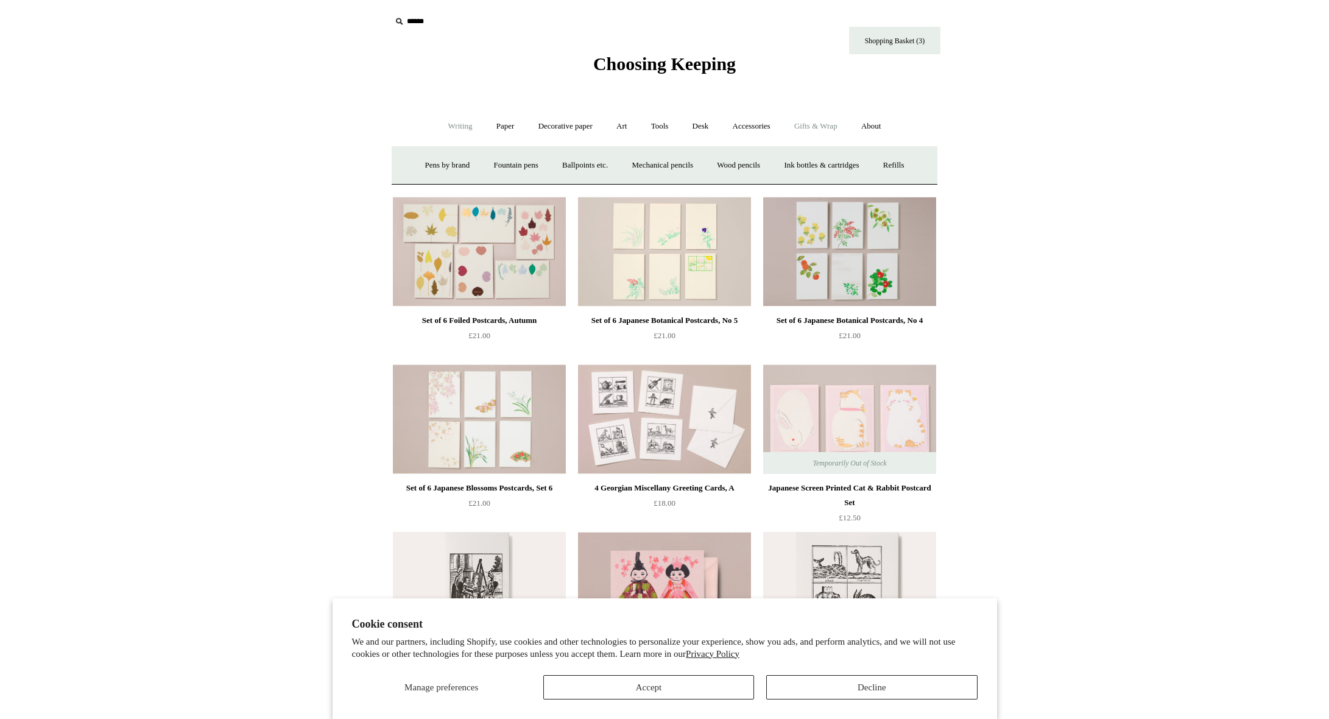
click at [814, 119] on link "Gifts & Wrap +" at bounding box center [815, 126] width 65 height 32
click at [468, 168] on link "Greeting cards +" at bounding box center [451, 165] width 68 height 32
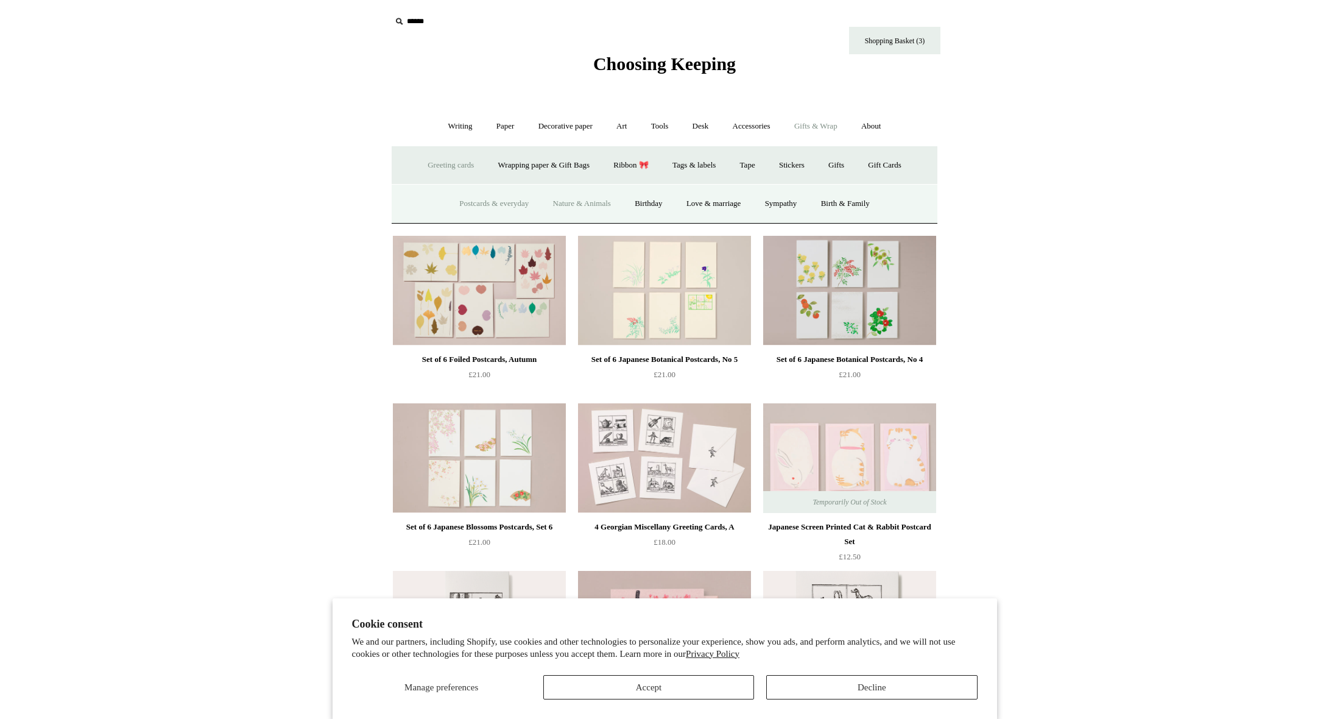
click at [596, 203] on link "Nature & Animals" at bounding box center [582, 204] width 80 height 32
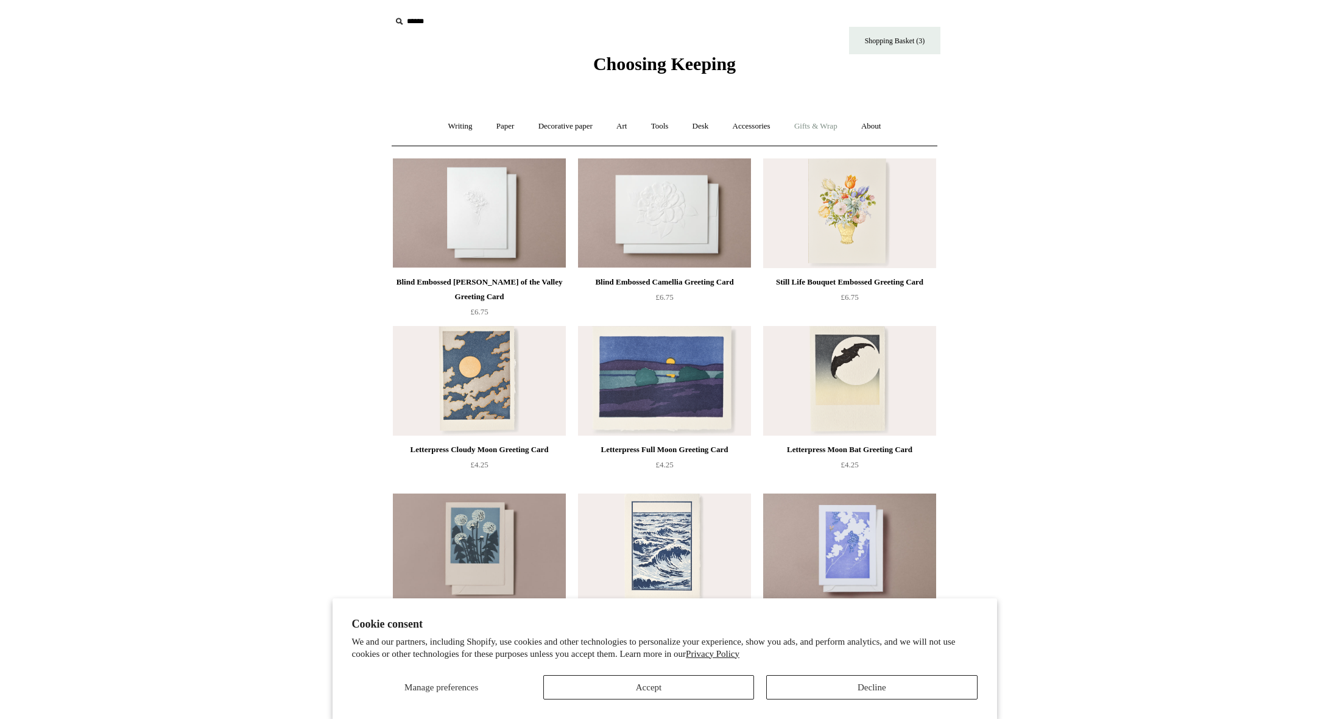
click at [842, 123] on link "Gifts & Wrap +" at bounding box center [815, 126] width 65 height 32
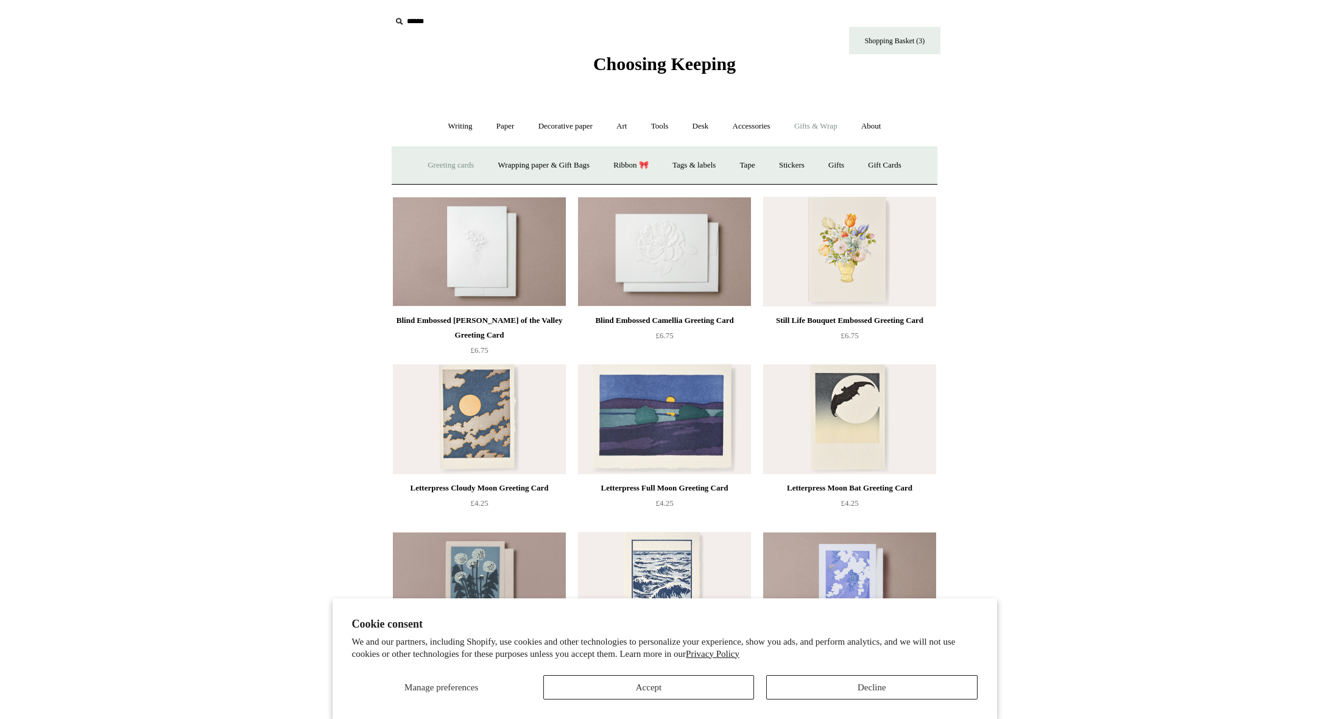
click at [462, 171] on link "Greeting cards +" at bounding box center [451, 165] width 68 height 32
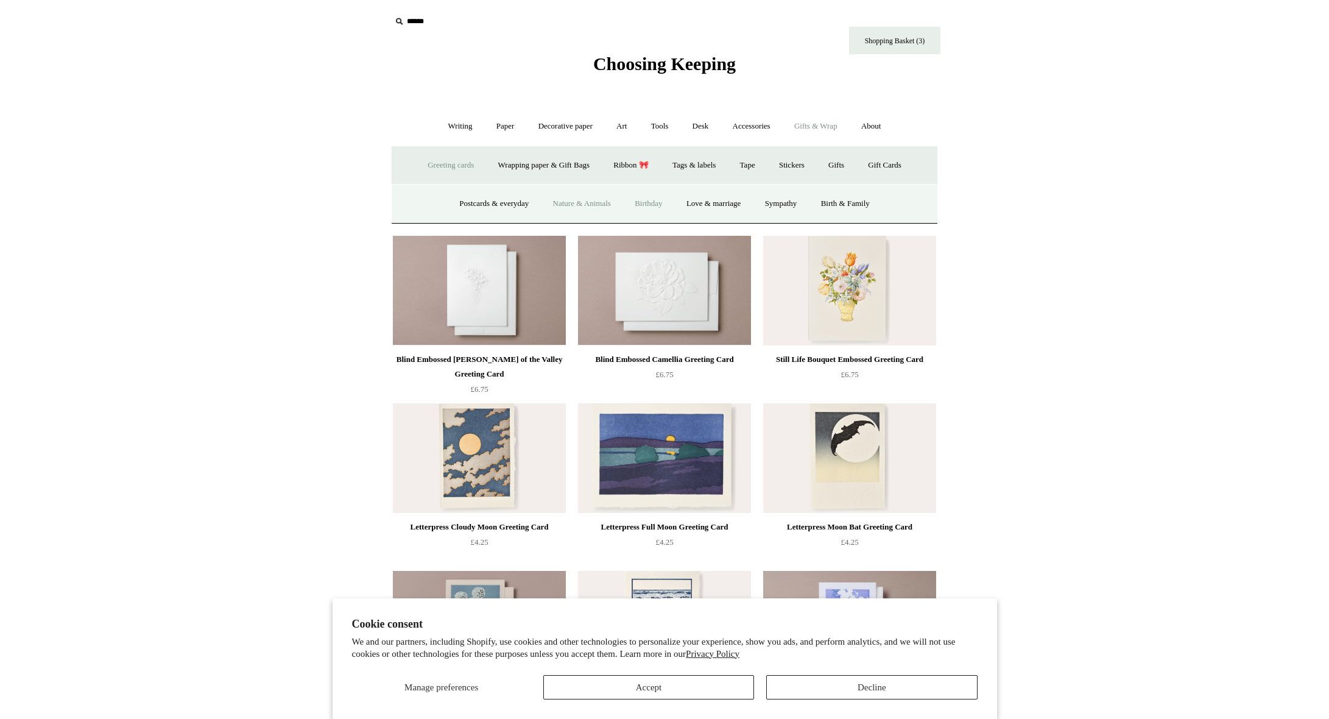
click at [646, 200] on link "Birthday" at bounding box center [649, 204] width 50 height 32
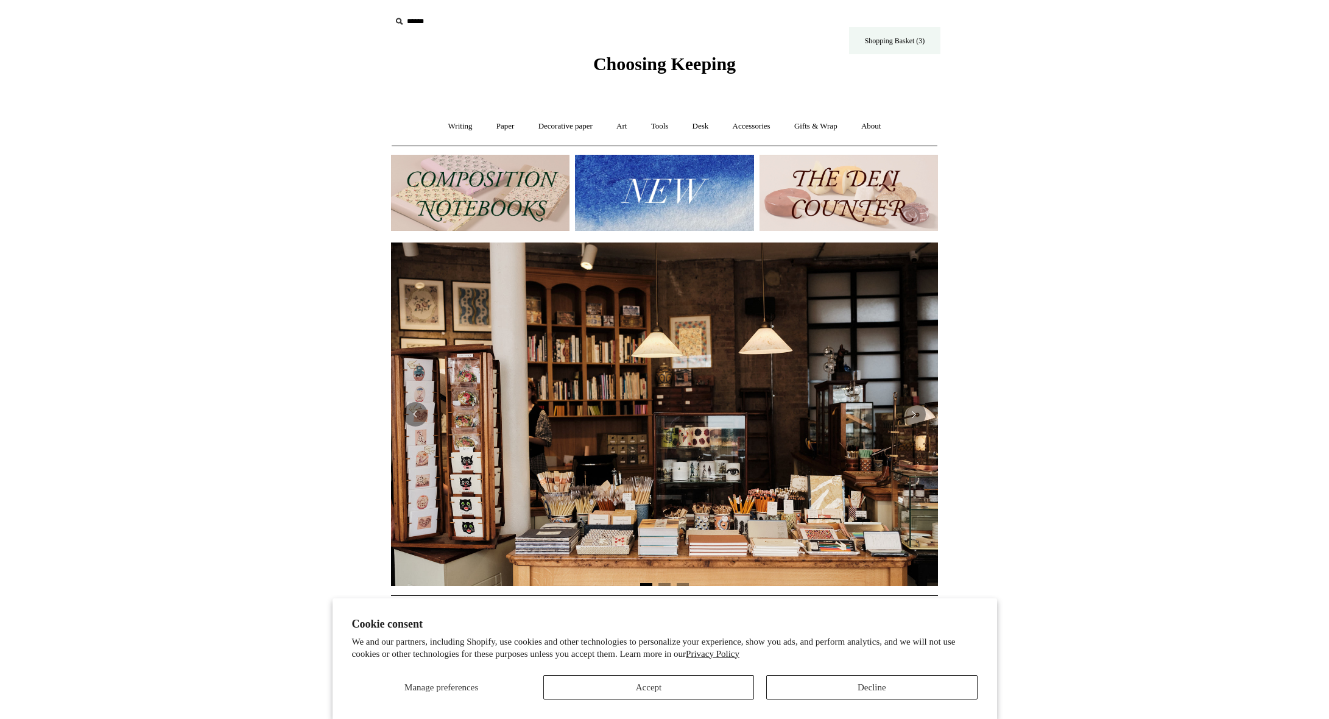
click at [908, 45] on link "Shopping Basket (3)" at bounding box center [894, 40] width 91 height 27
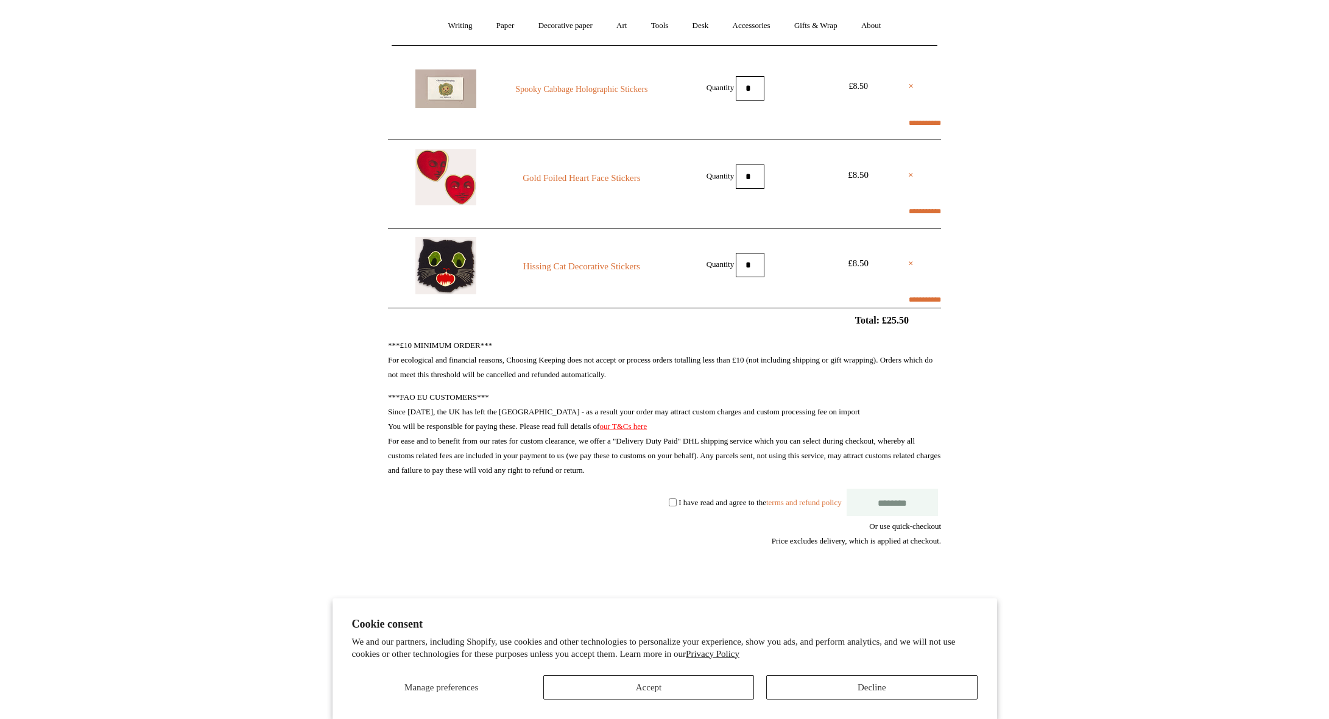
scroll to position [118, 0]
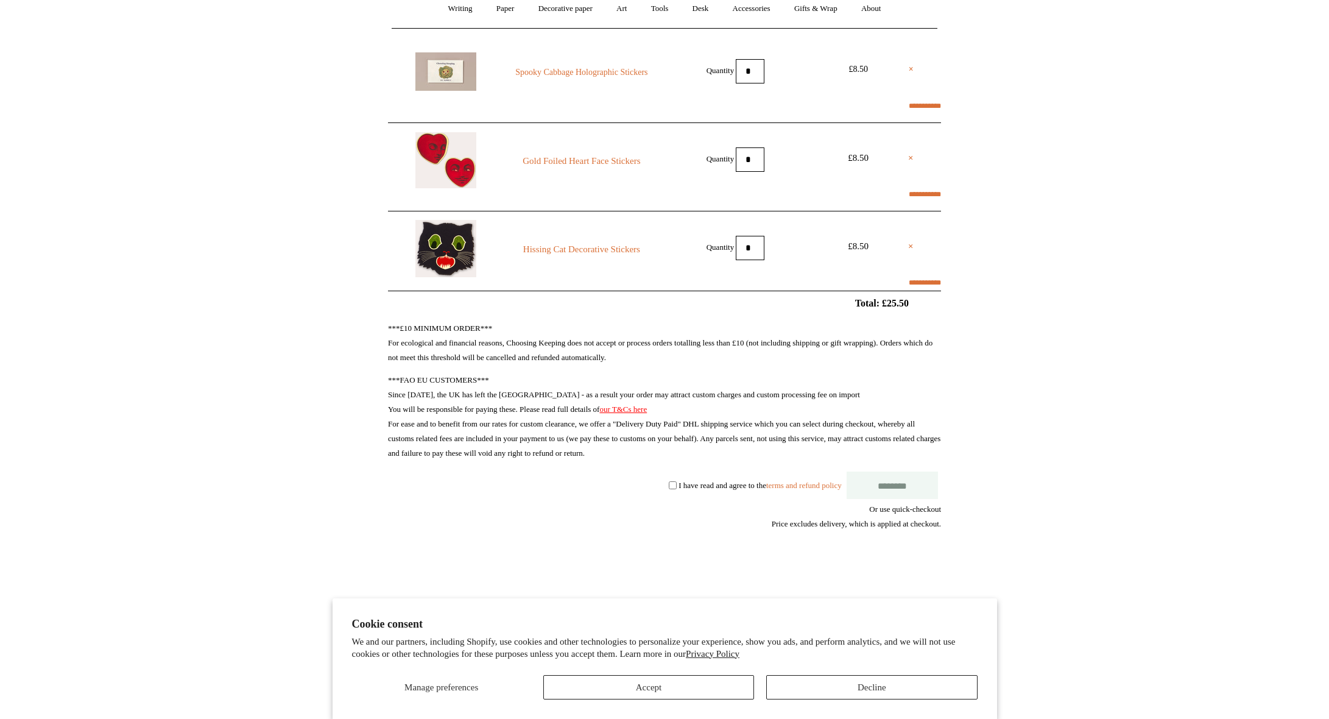
select select "**********"
type input "******"
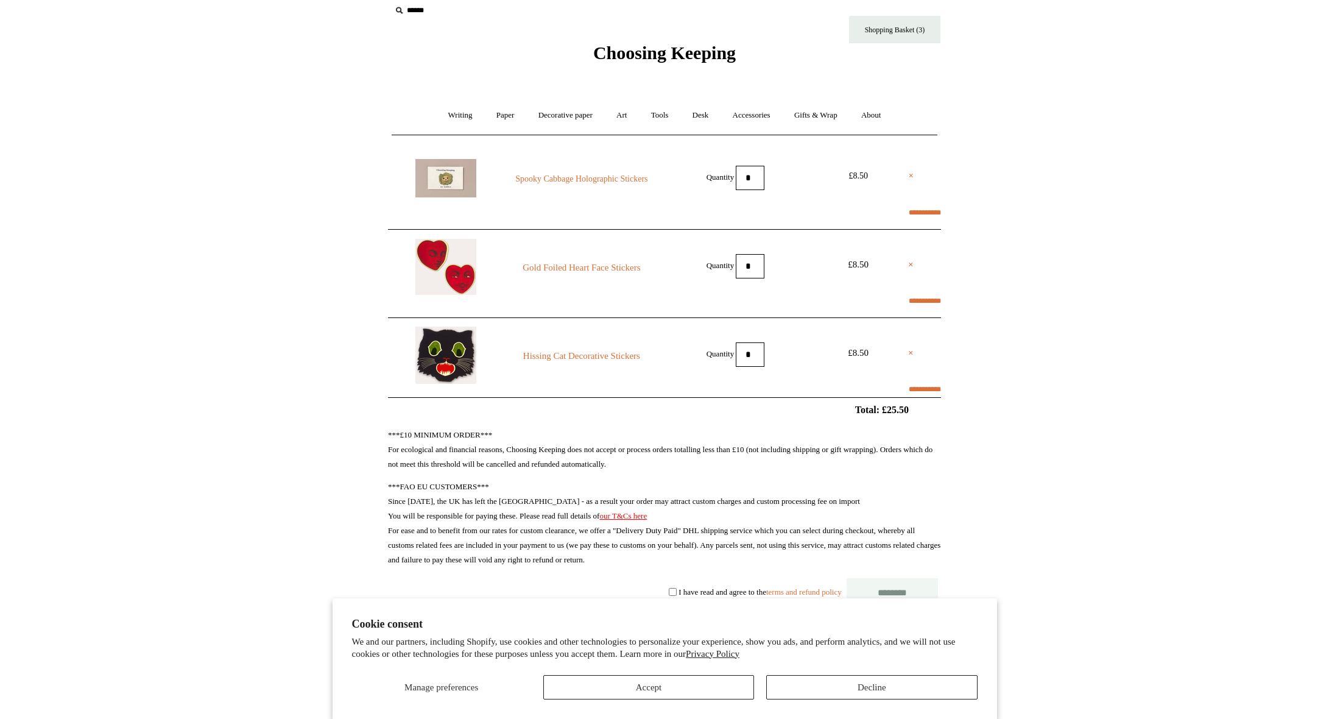
scroll to position [0, 0]
